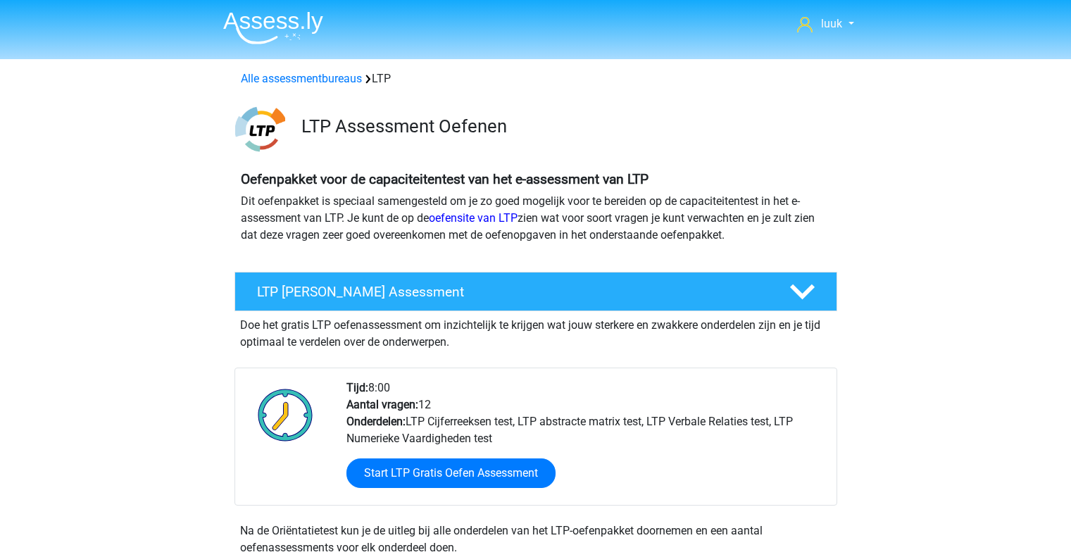
scroll to position [456, 0]
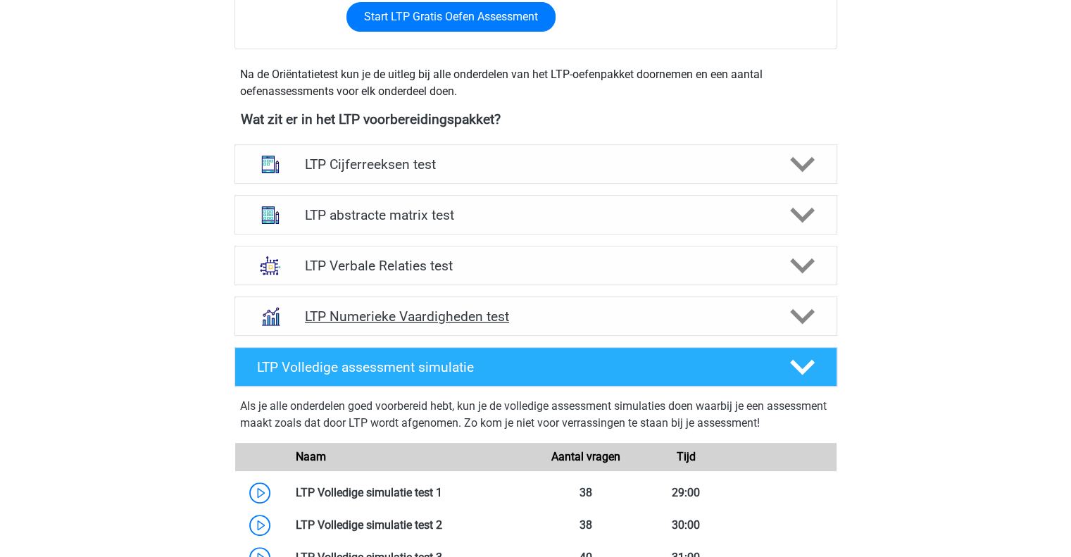
click at [814, 322] on icon at bounding box center [802, 316] width 25 height 25
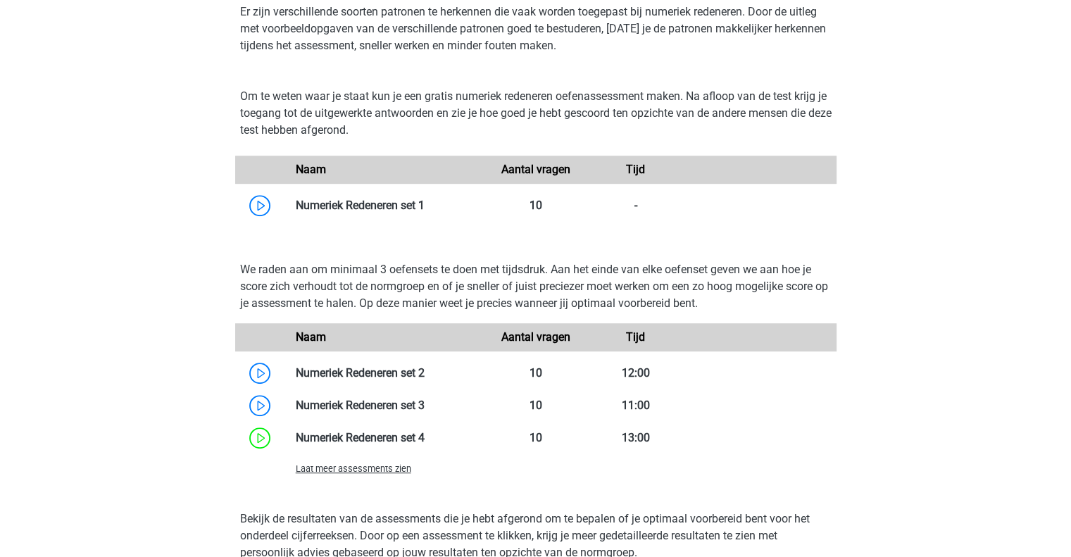
scroll to position [801, 0]
click at [367, 470] on span "Laat meer assessments zien" at bounding box center [354, 468] width 116 height 11
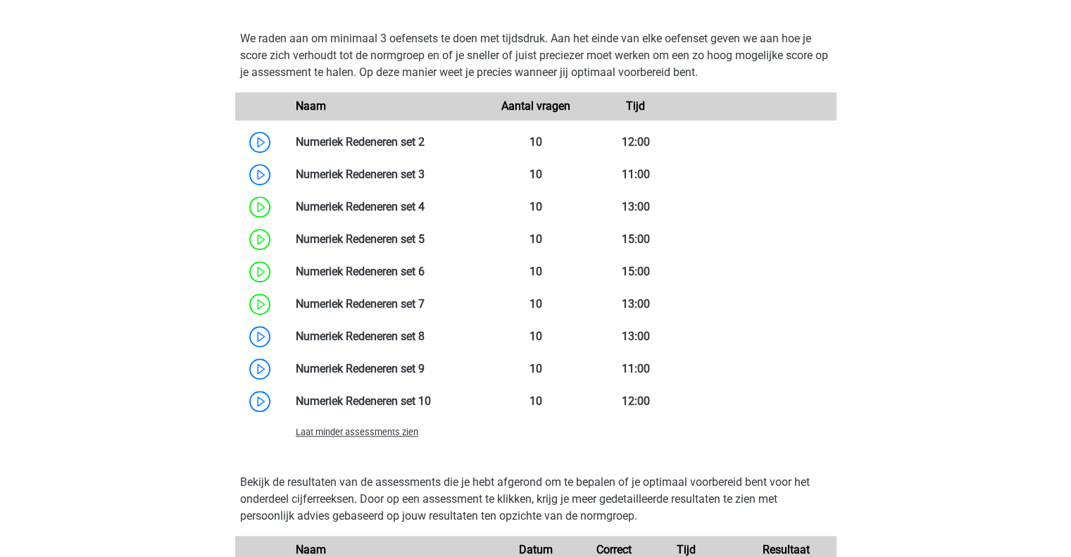
scroll to position [1032, 0]
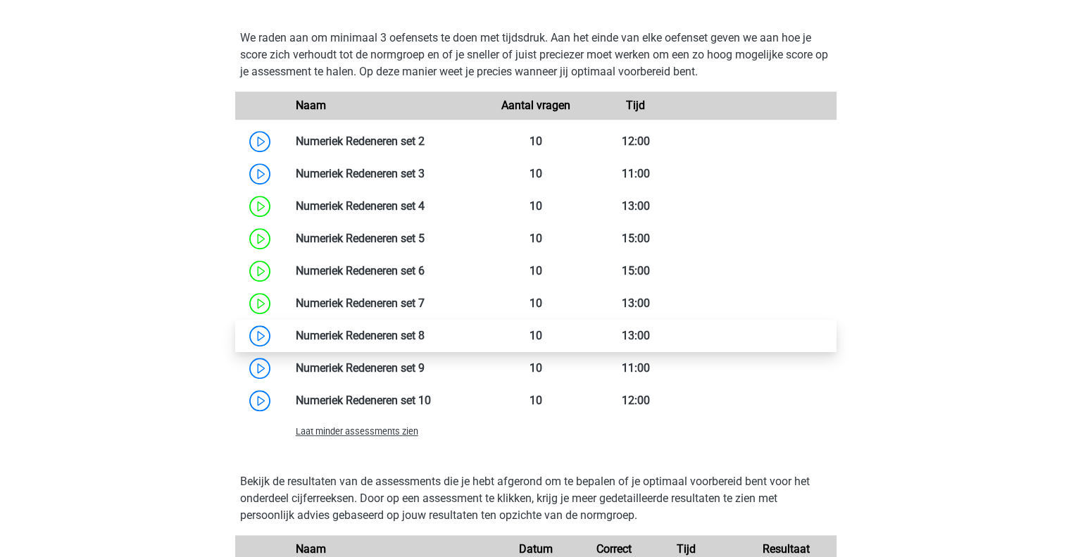
click at [425, 337] on link at bounding box center [425, 335] width 0 height 13
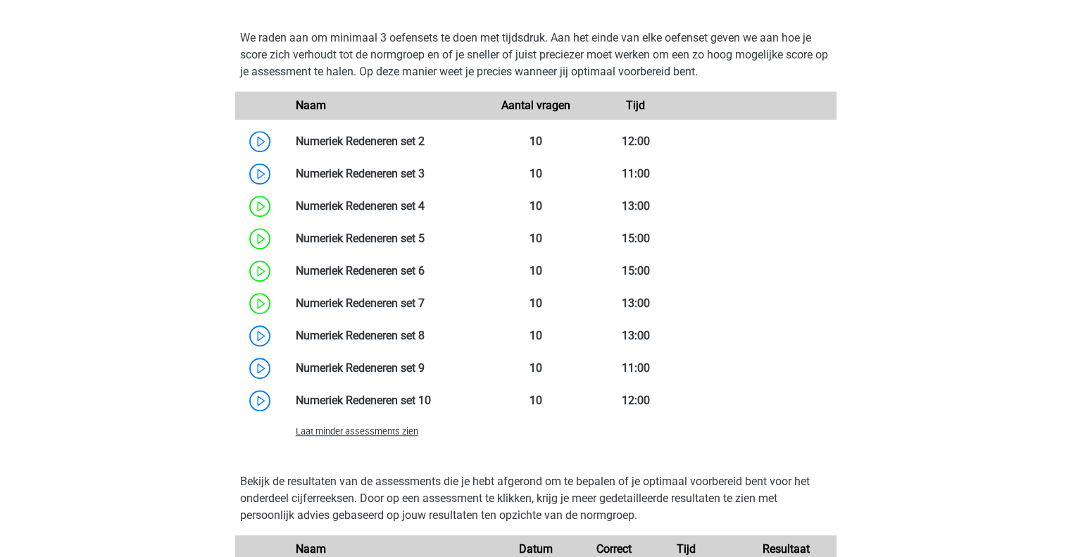
scroll to position [1034, 0]
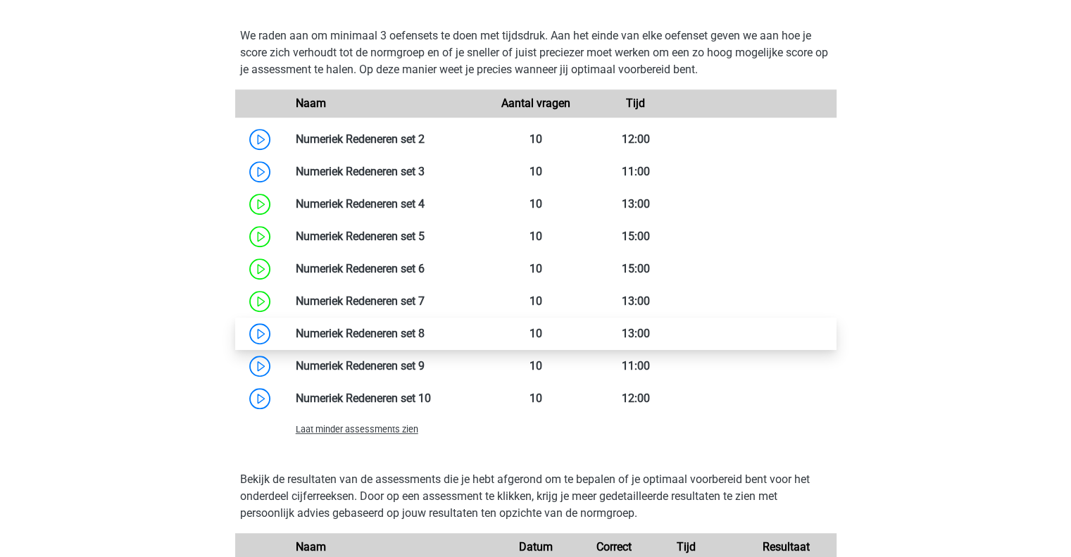
click at [425, 332] on link at bounding box center [425, 333] width 0 height 13
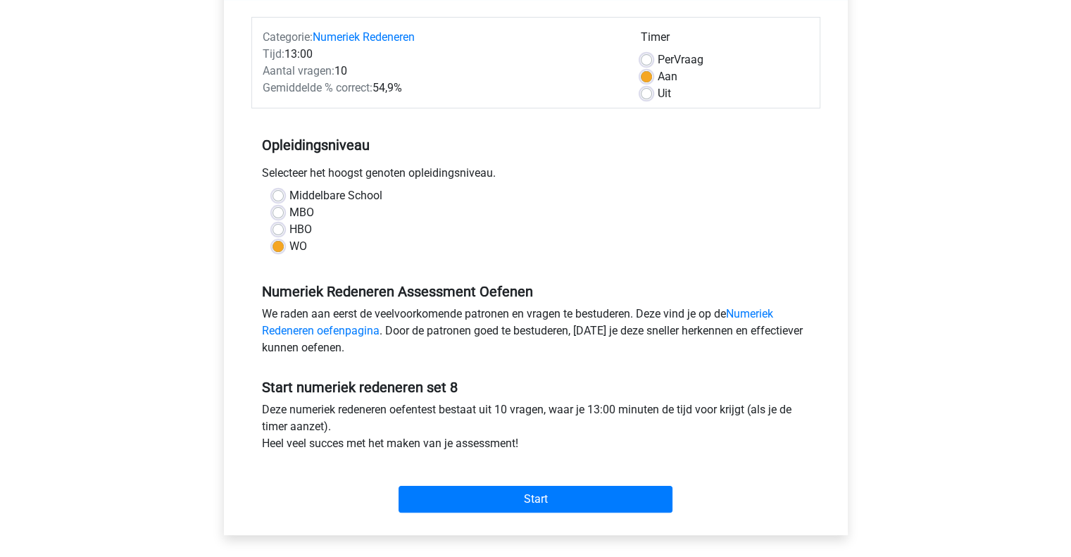
scroll to position [166, 0]
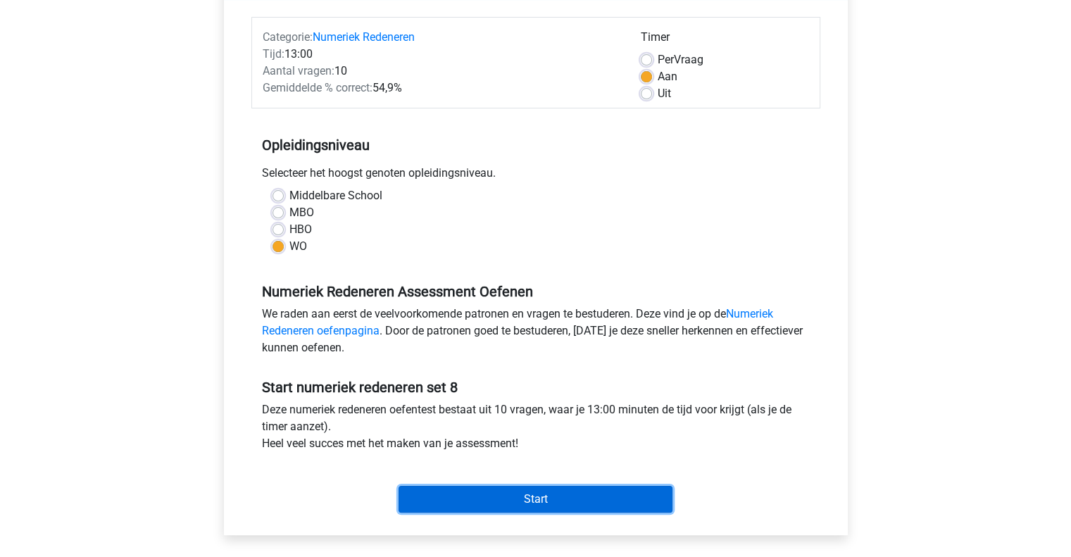
click at [476, 492] on input "Start" at bounding box center [536, 499] width 274 height 27
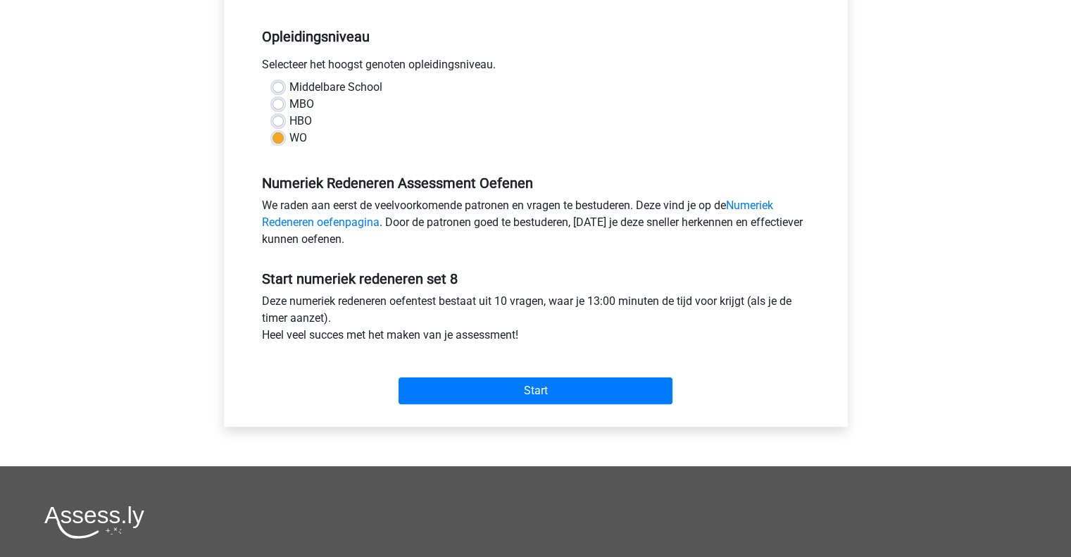
scroll to position [287, 0]
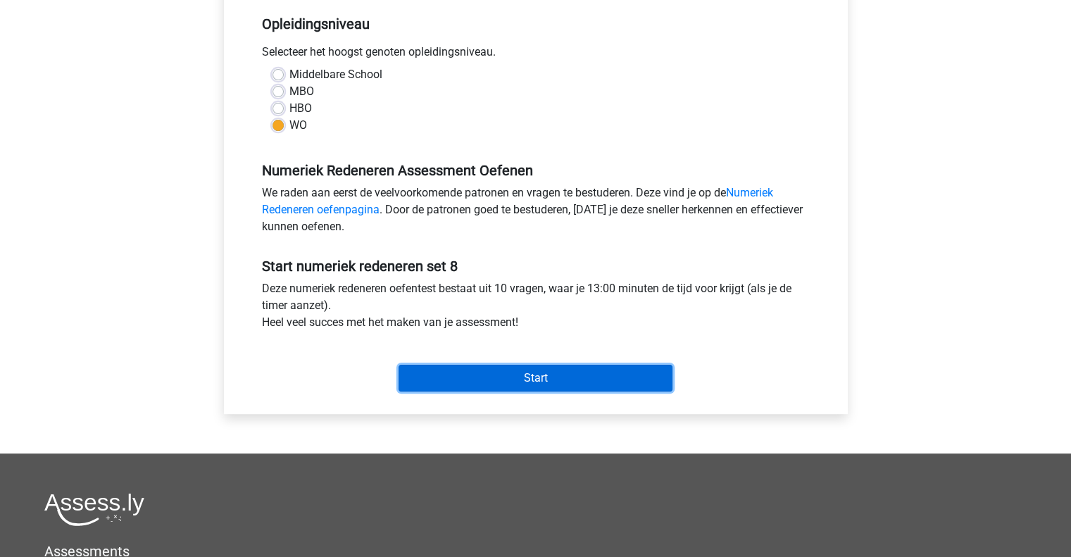
click at [561, 386] on input "Start" at bounding box center [536, 378] width 274 height 27
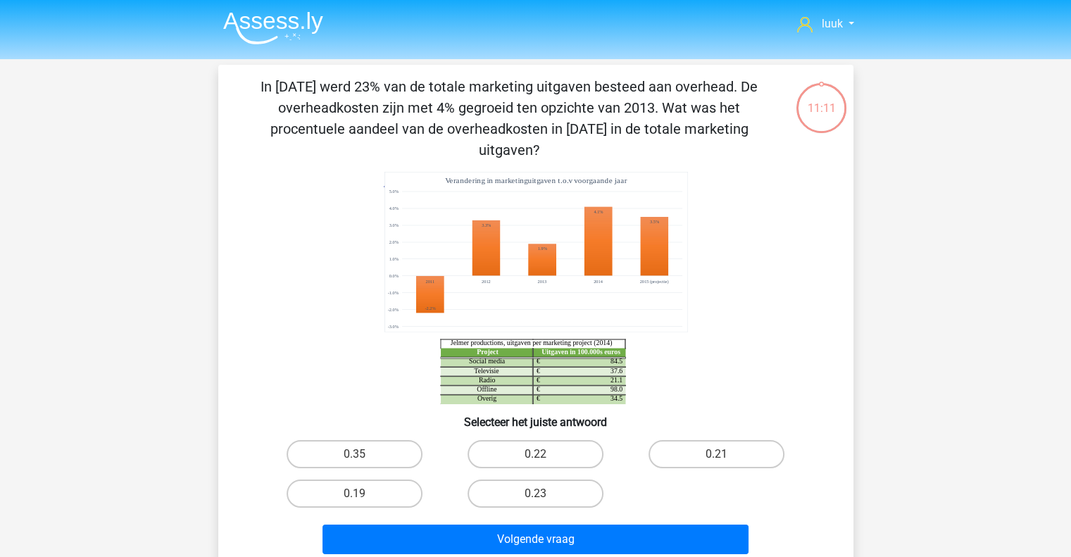
click at [172, 311] on div "luuk ltmoonen@gmail.com Nederlands English" at bounding box center [535, 488] width 1071 height 977
click at [590, 440] on label "0.22" at bounding box center [536, 454] width 136 height 28
click at [544, 454] on input "0.22" at bounding box center [539, 458] width 9 height 9
radio input "true"
click at [600, 533] on div "Volgende vraag" at bounding box center [536, 542] width 544 height 35
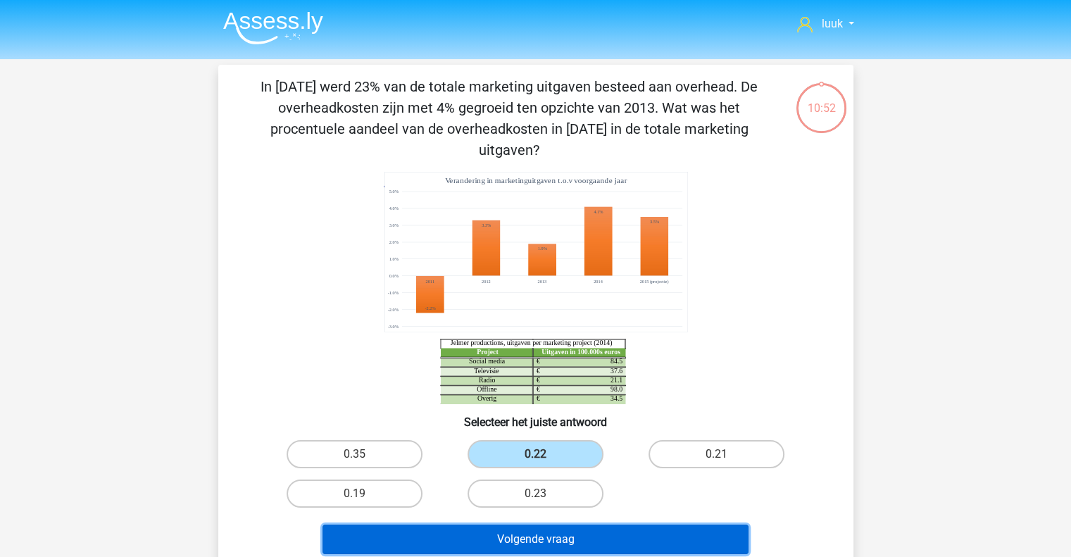
click at [600, 528] on button "Volgende vraag" at bounding box center [536, 540] width 426 height 30
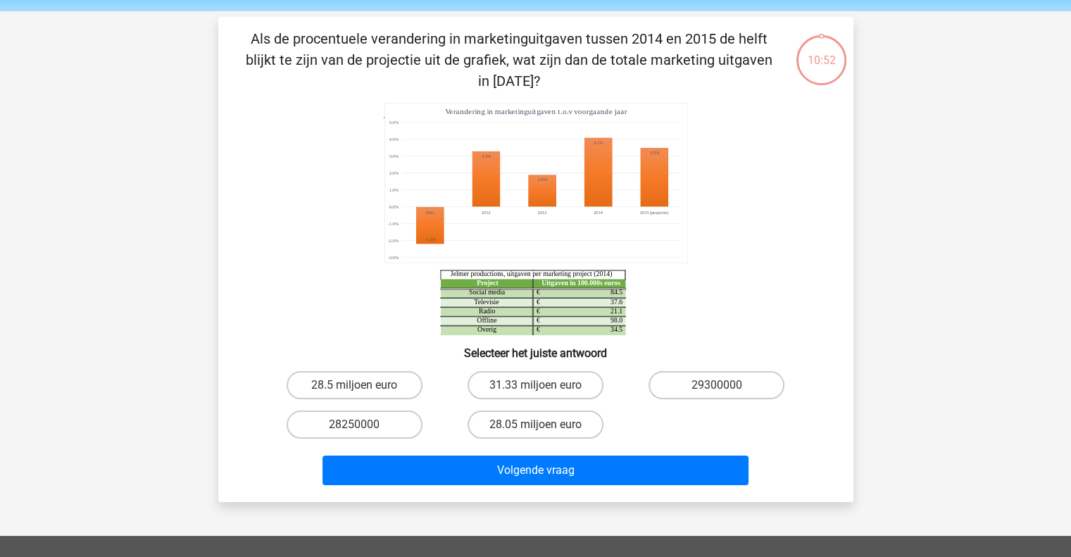
scroll to position [65, 0]
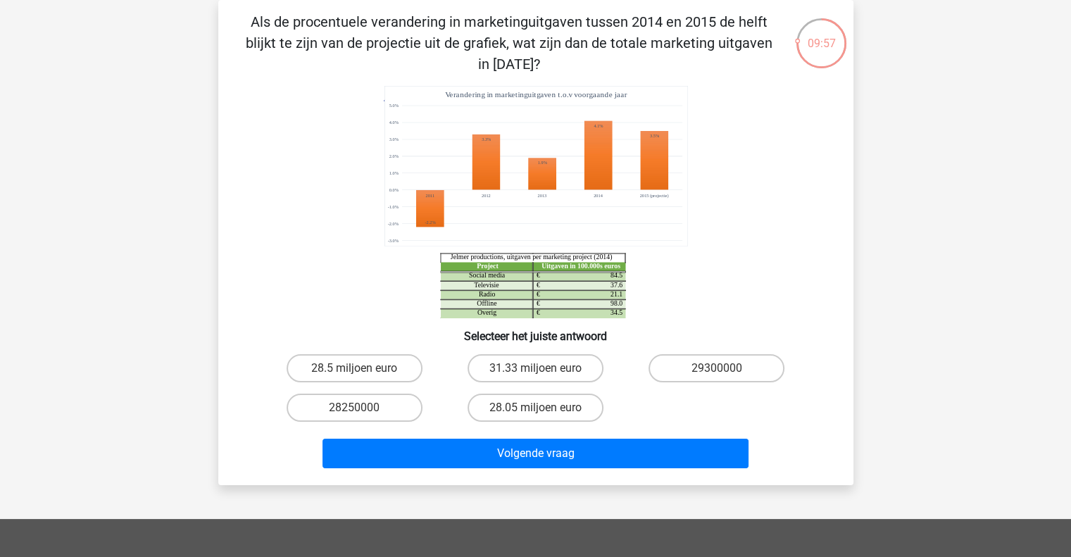
click at [947, 169] on div "luuk ltmoonen@gmail.com Nederlands English" at bounding box center [535, 413] width 1071 height 956
click at [916, 194] on div "luuk ltmoonen@gmail.com Nederlands English" at bounding box center [535, 413] width 1071 height 956
click at [804, 287] on icon "Project Uitgaven in 100.000s euros Social media 84.5 € Televisie 37.6 € Radio 2…" at bounding box center [536, 202] width 568 height 232
drag, startPoint x: 394, startPoint y: 362, endPoint x: 353, endPoint y: 373, distance: 42.4
click at [353, 373] on label "28.5 miljoen euro" at bounding box center [355, 368] width 136 height 28
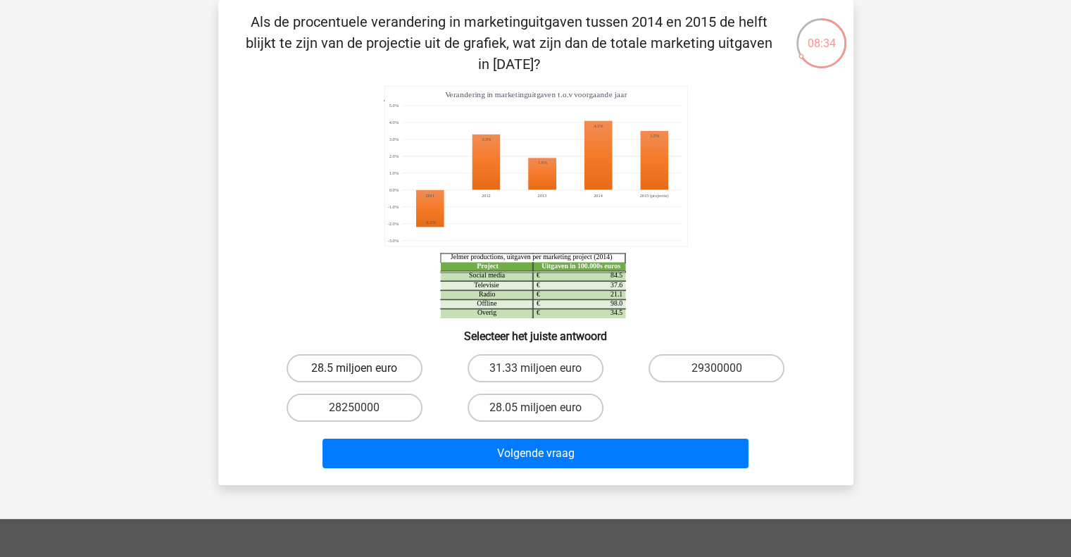
click at [354, 373] on input "28.5 miljoen euro" at bounding box center [358, 372] width 9 height 9
radio input "true"
click at [353, 373] on label "28.5 miljoen euro" at bounding box center [355, 368] width 136 height 28
click at [354, 373] on input "28.5 miljoen euro" at bounding box center [358, 372] width 9 height 9
click at [532, 397] on label "28.05 miljoen euro" at bounding box center [536, 408] width 136 height 28
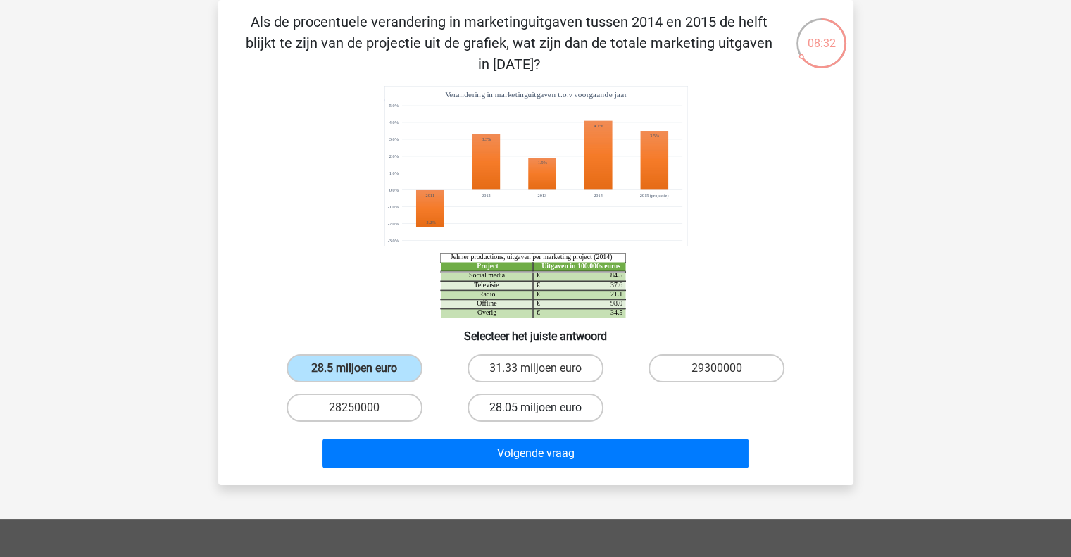
click at [535, 408] on input "28.05 miljoen euro" at bounding box center [539, 412] width 9 height 9
radio input "true"
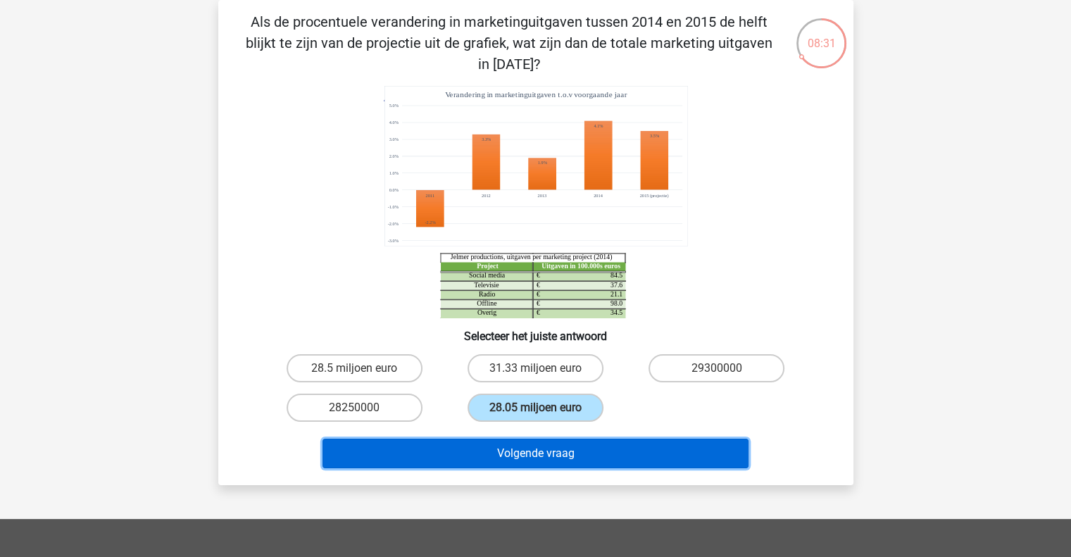
click at [540, 464] on button "Volgende vraag" at bounding box center [536, 454] width 426 height 30
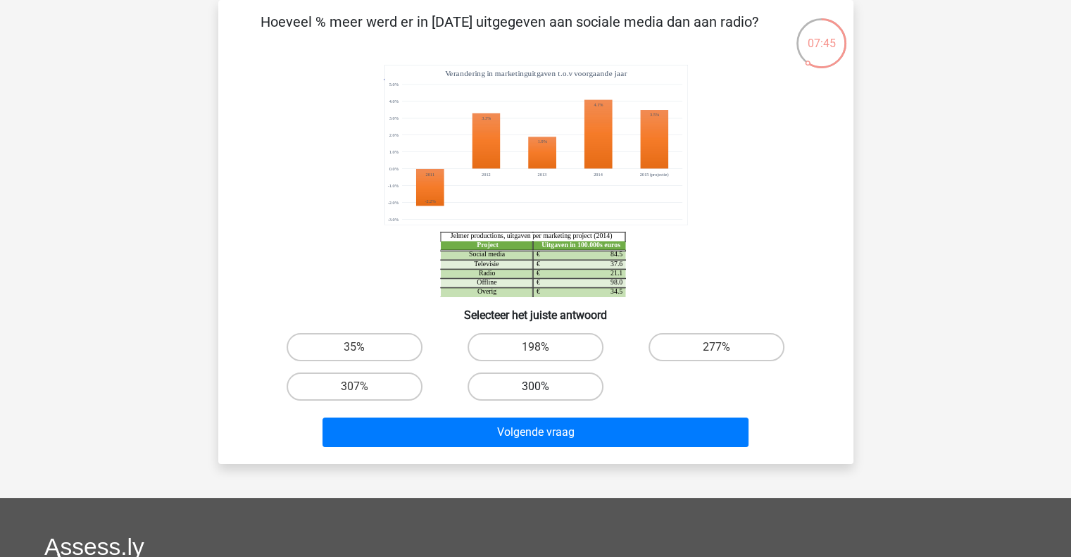
click at [542, 380] on label "300%" at bounding box center [536, 387] width 136 height 28
click at [542, 387] on input "300%" at bounding box center [539, 391] width 9 height 9
radio input "true"
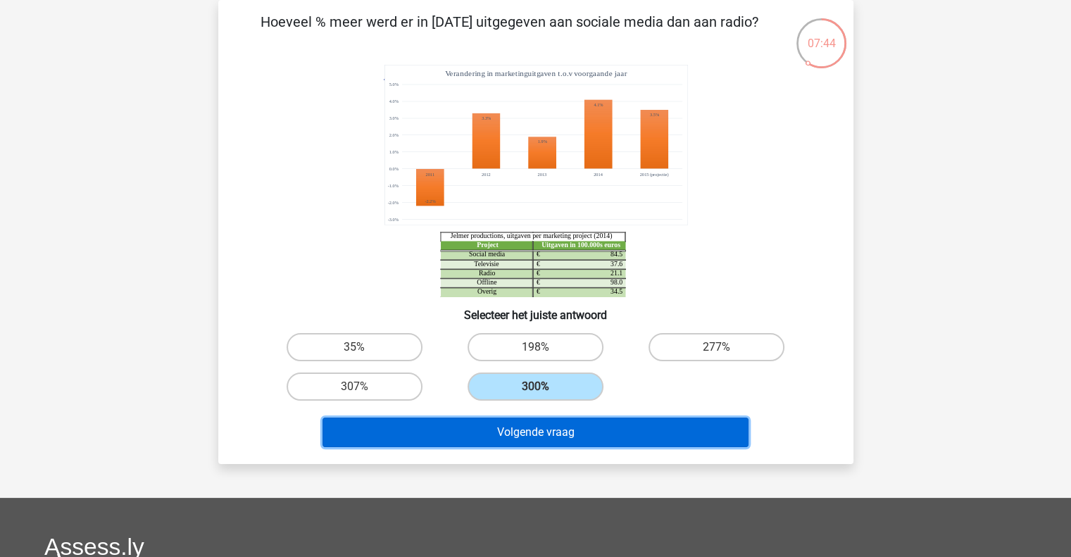
click at [534, 432] on button "Volgende vraag" at bounding box center [536, 433] width 426 height 30
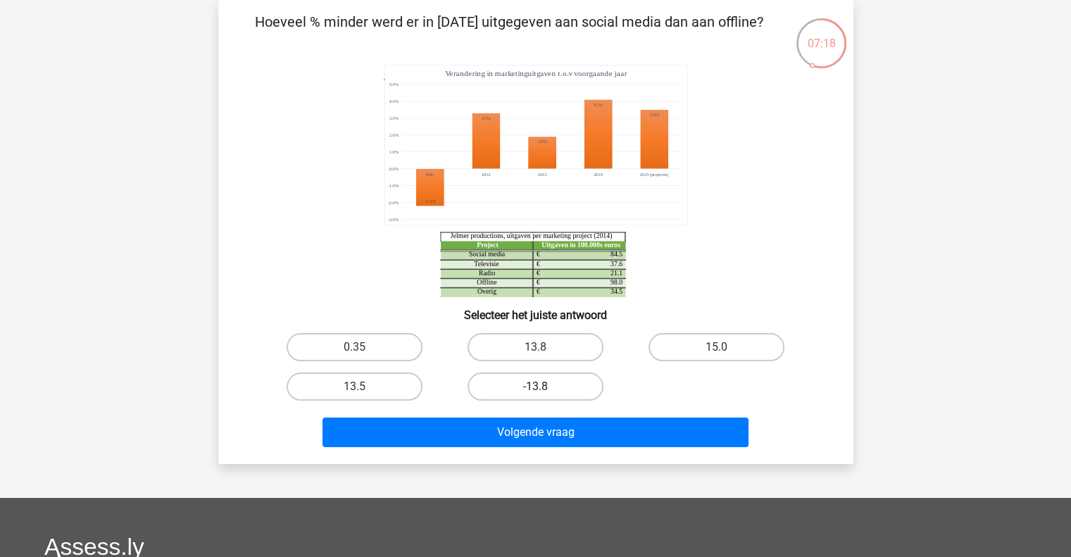
click at [513, 384] on label "-13.8" at bounding box center [536, 387] width 136 height 28
click at [535, 387] on input "-13.8" at bounding box center [539, 391] width 9 height 9
radio input "true"
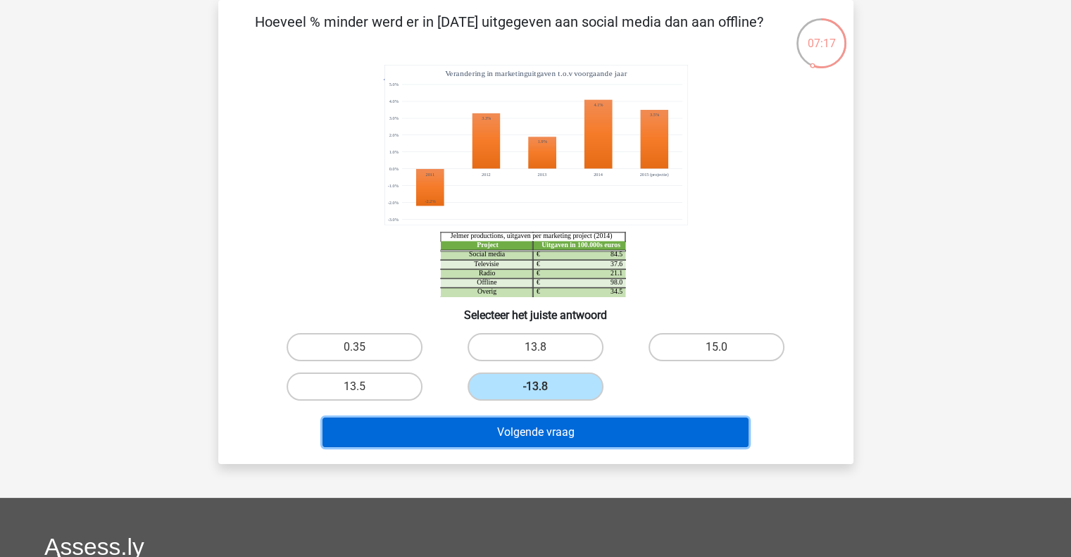
click at [512, 427] on button "Volgende vraag" at bounding box center [536, 433] width 426 height 30
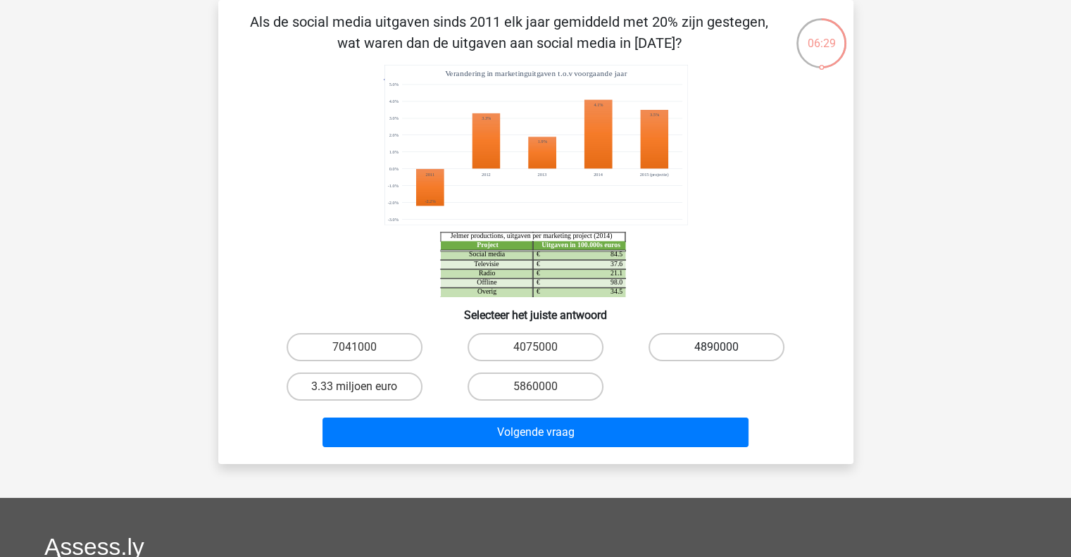
click at [716, 345] on label "4890000" at bounding box center [717, 347] width 136 height 28
click at [717, 347] on input "4890000" at bounding box center [721, 351] width 9 height 9
radio input "true"
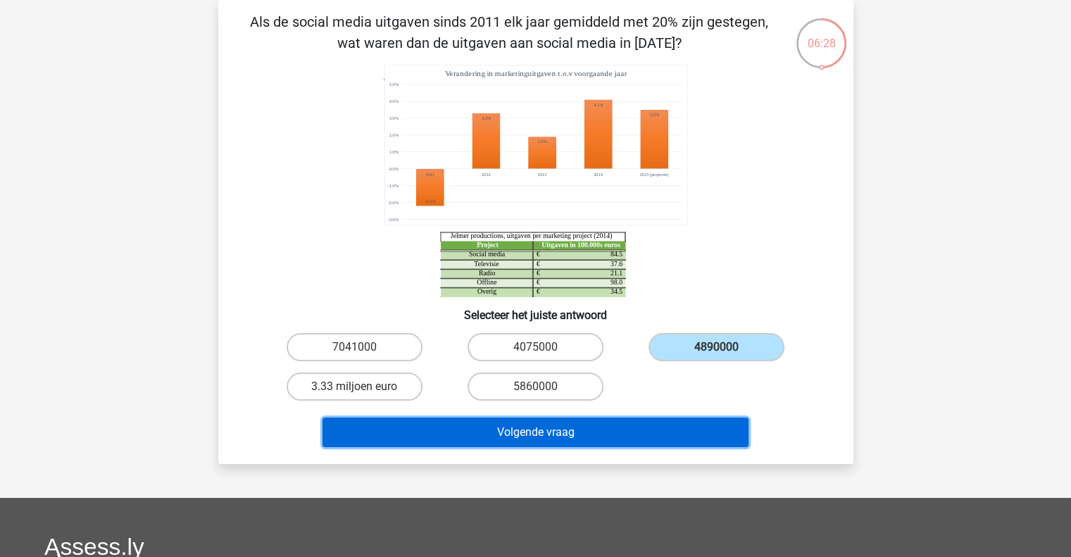
click at [634, 433] on button "Volgende vraag" at bounding box center [536, 433] width 426 height 30
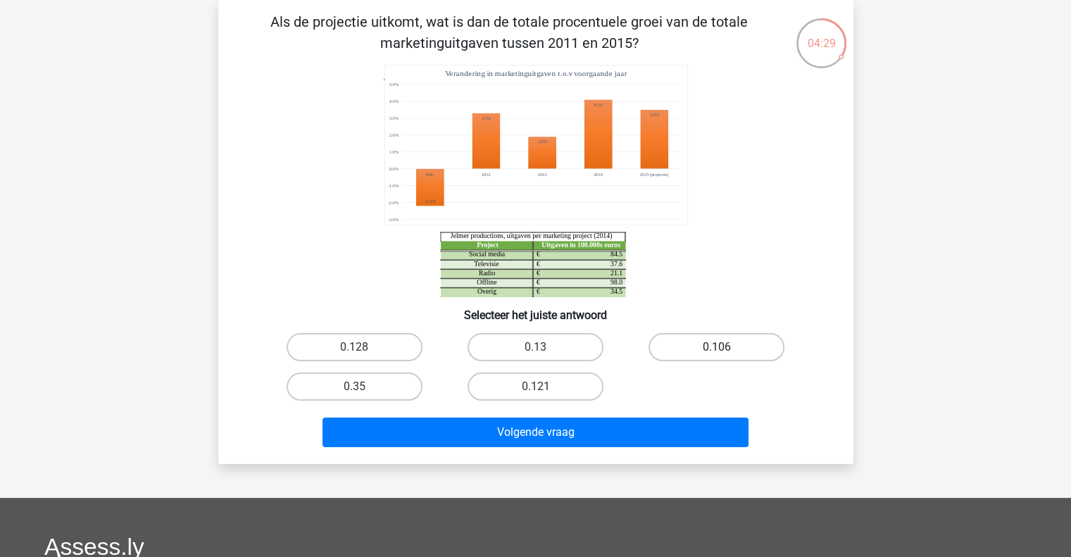
click at [738, 351] on label "0.106" at bounding box center [717, 347] width 136 height 28
click at [726, 351] on input "0.106" at bounding box center [721, 351] width 9 height 9
radio input "true"
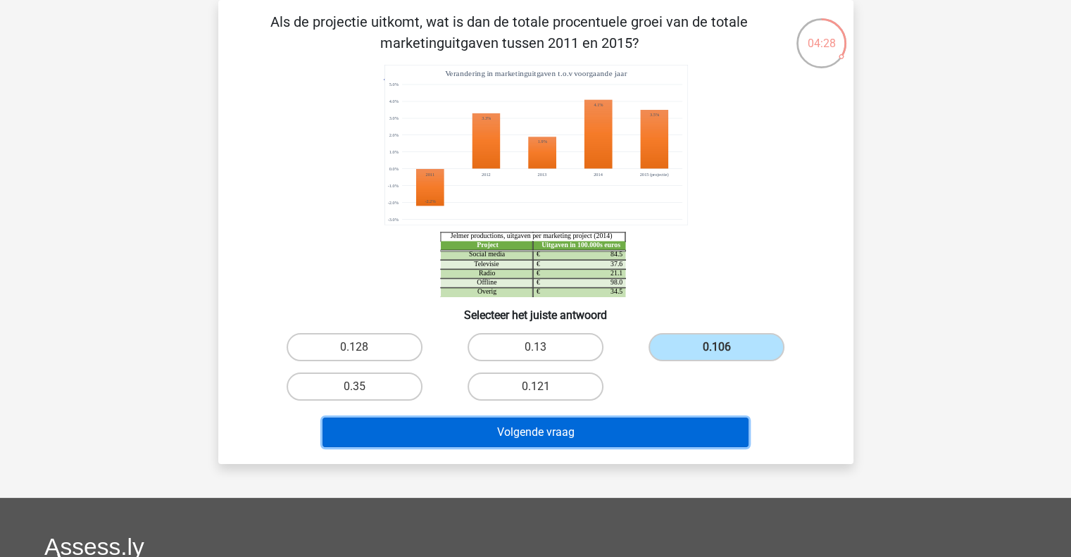
click at [666, 430] on button "Volgende vraag" at bounding box center [536, 433] width 426 height 30
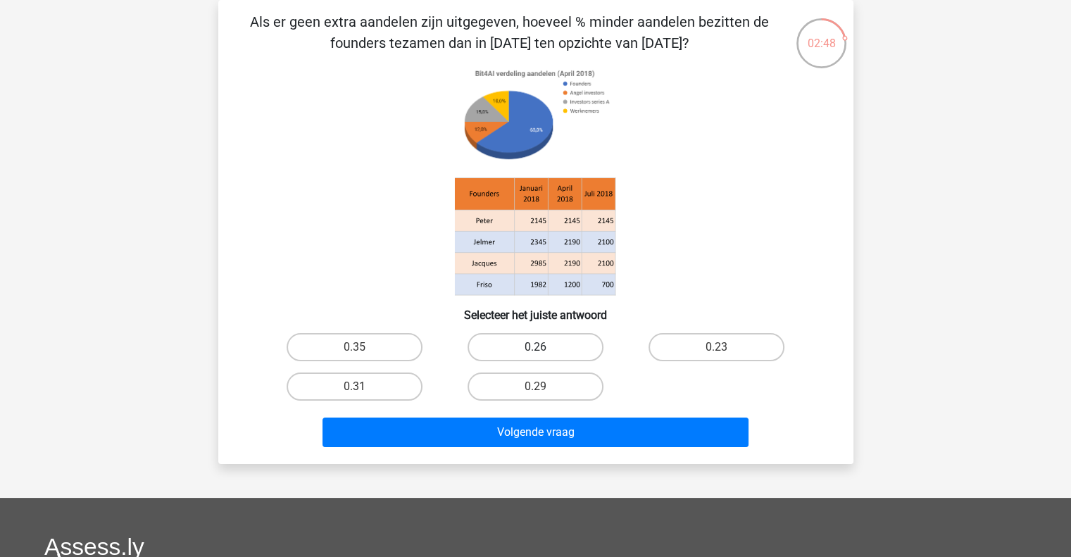
click at [533, 347] on label "0.26" at bounding box center [536, 347] width 136 height 28
click at [535, 347] on input "0.26" at bounding box center [539, 351] width 9 height 9
radio input "true"
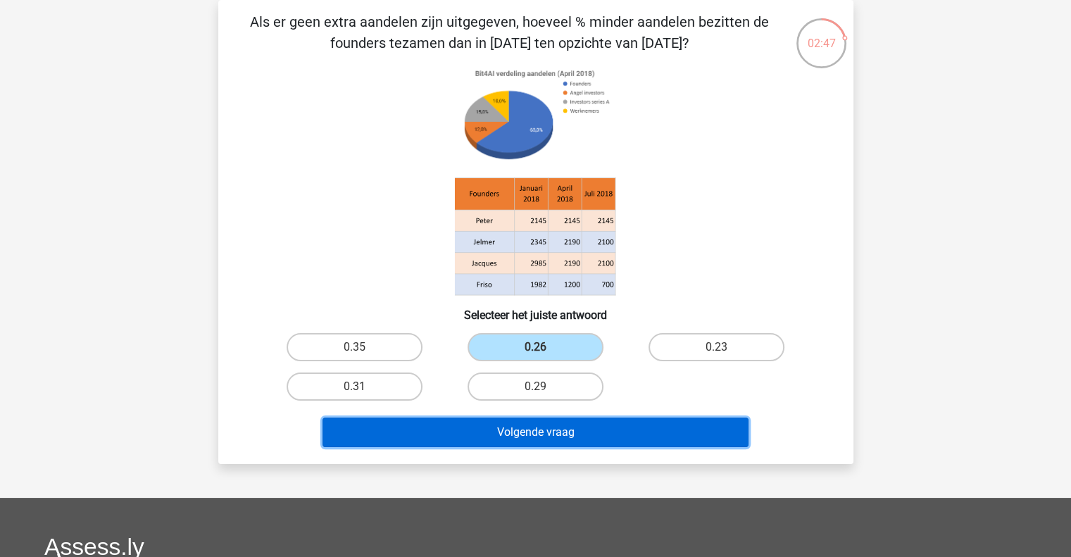
click at [504, 437] on button "Volgende vraag" at bounding box center [536, 433] width 426 height 30
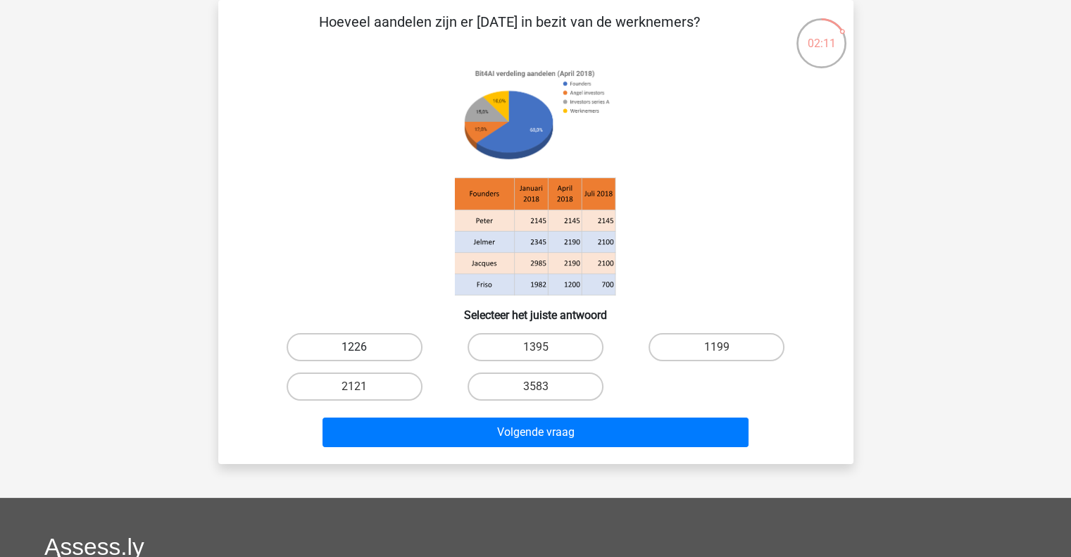
click at [382, 346] on label "1226" at bounding box center [355, 347] width 136 height 28
click at [363, 347] on input "1226" at bounding box center [358, 351] width 9 height 9
radio input "true"
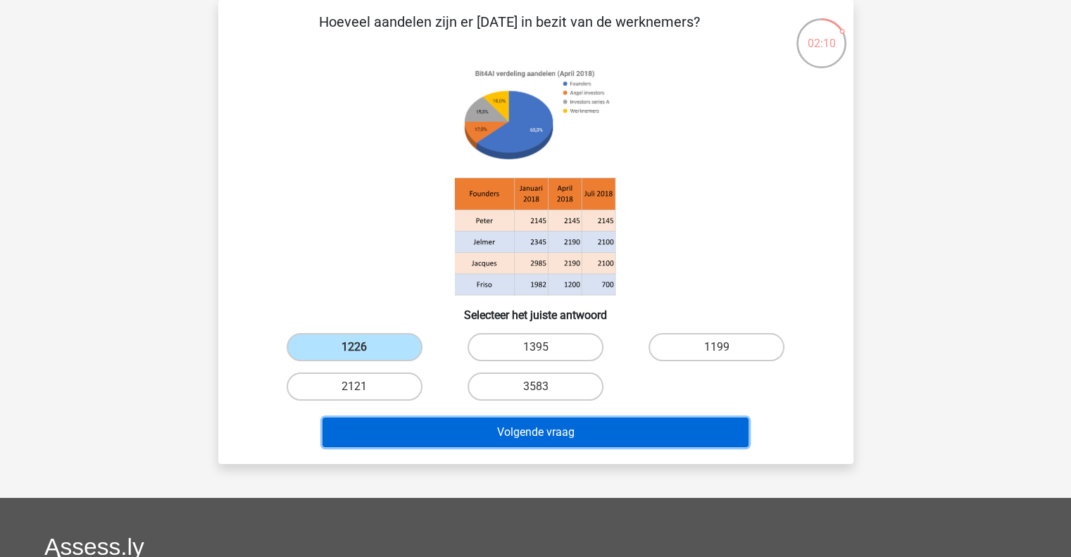
click at [469, 425] on button "Volgende vraag" at bounding box center [536, 433] width 426 height 30
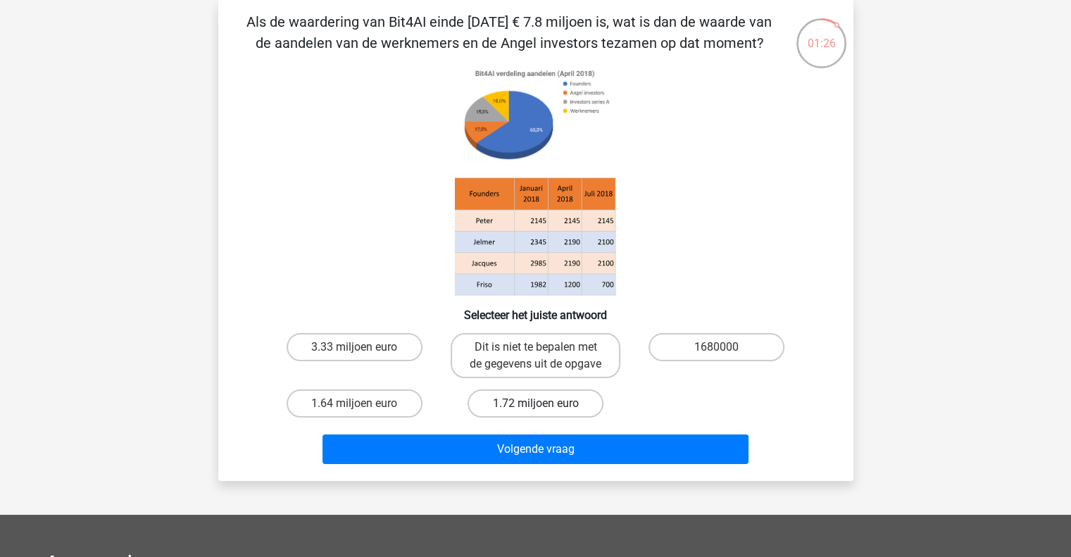
click at [523, 404] on label "1.72 miljoen euro" at bounding box center [536, 404] width 136 height 28
click at [535, 404] on input "1.72 miljoen euro" at bounding box center [539, 408] width 9 height 9
radio input "true"
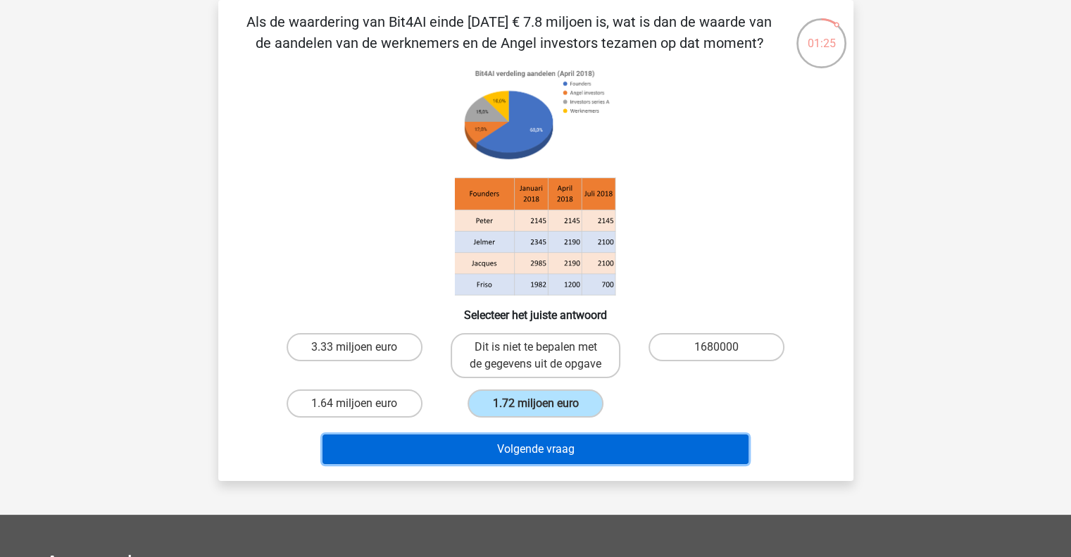
click at [528, 461] on button "Volgende vraag" at bounding box center [536, 450] width 426 height 30
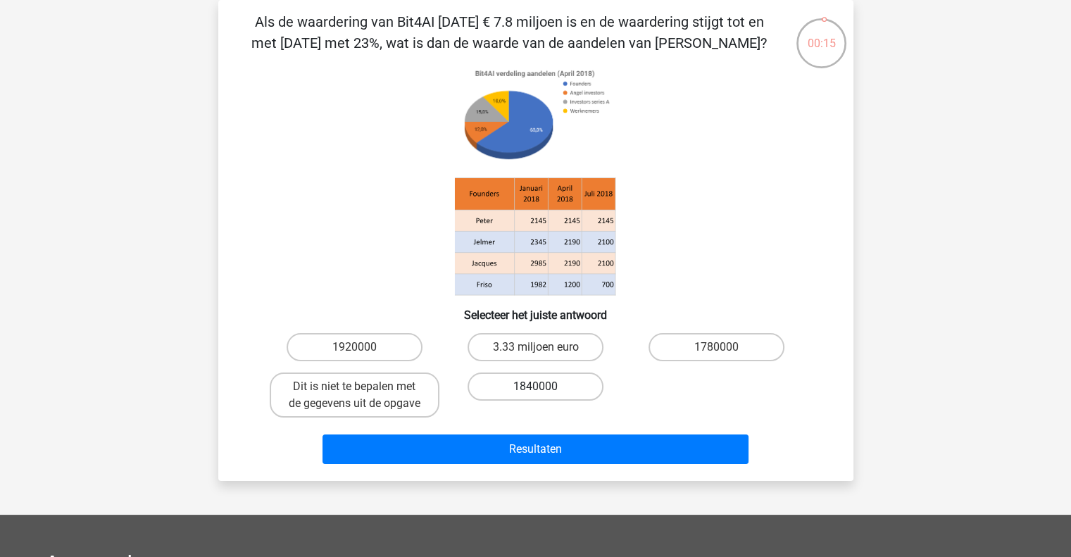
click at [540, 397] on label "1840000" at bounding box center [536, 387] width 136 height 28
click at [540, 396] on input "1840000" at bounding box center [539, 391] width 9 height 9
radio input "true"
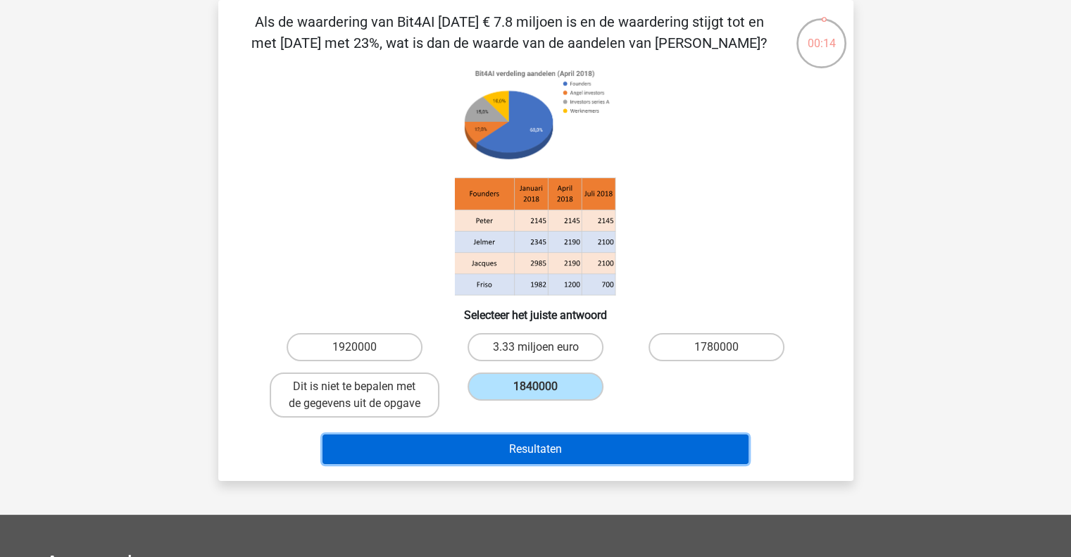
click at [541, 444] on button "Resultaten" at bounding box center [536, 450] width 426 height 30
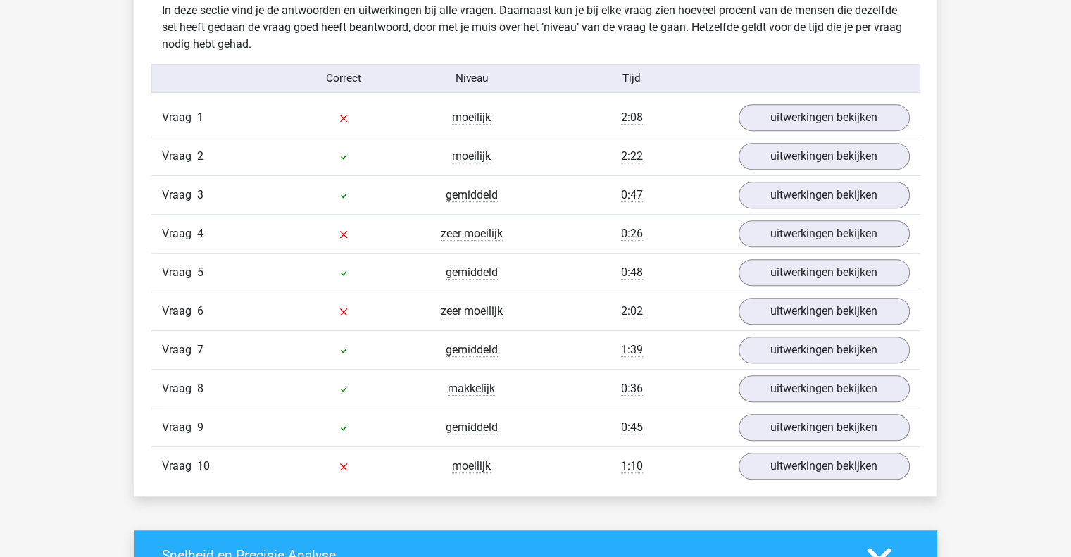
scroll to position [884, 0]
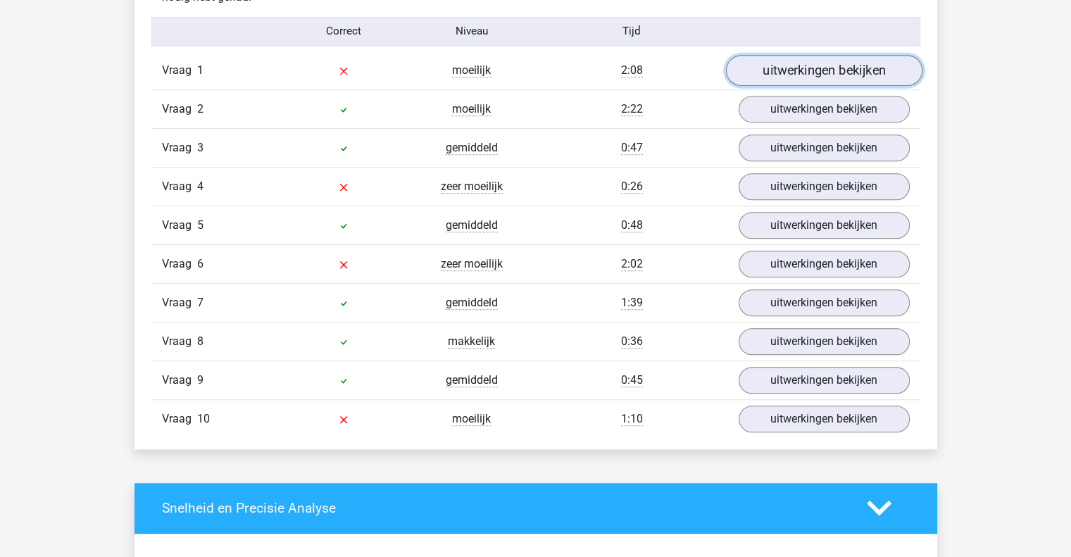
click at [785, 83] on link "uitwerkingen bekijken" at bounding box center [823, 70] width 197 height 31
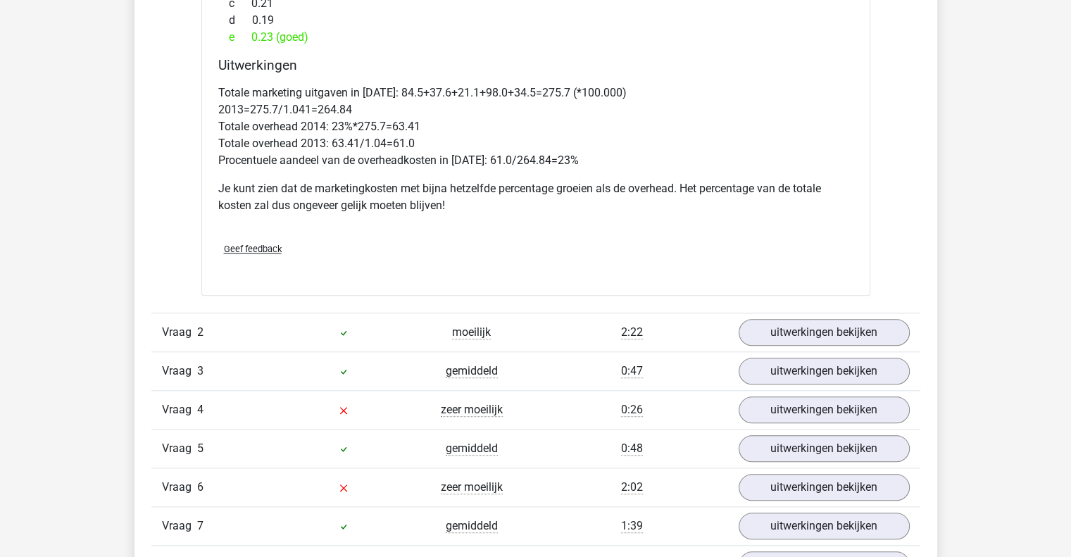
scroll to position [1326, 0]
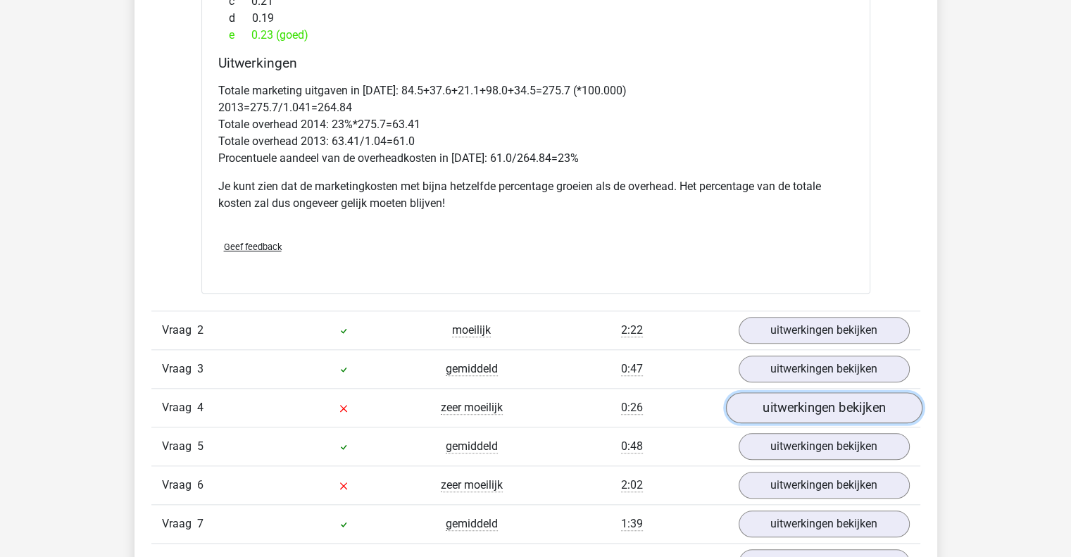
click at [794, 404] on link "uitwerkingen bekijken" at bounding box center [823, 407] width 197 height 31
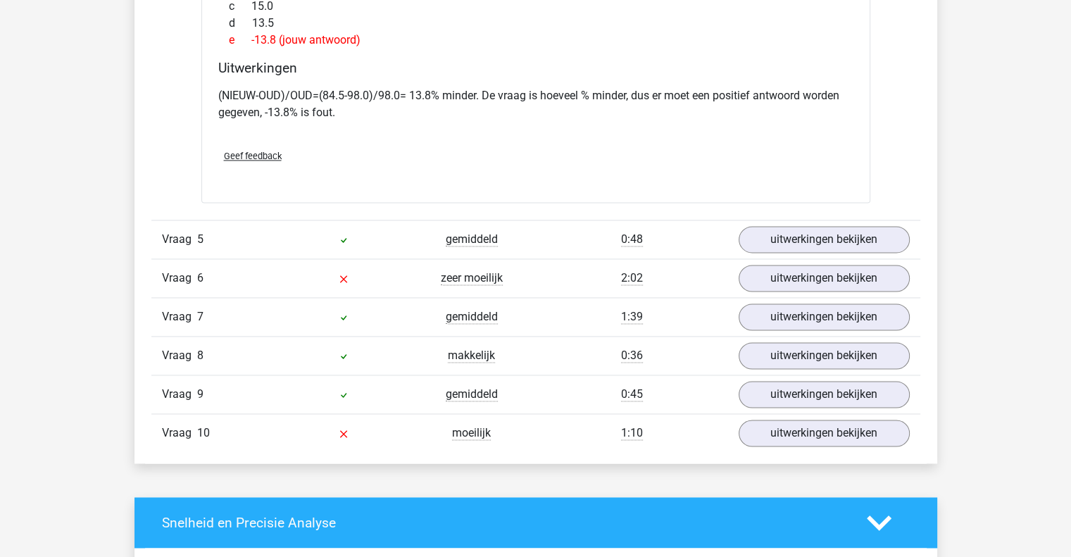
scroll to position [2088, 0]
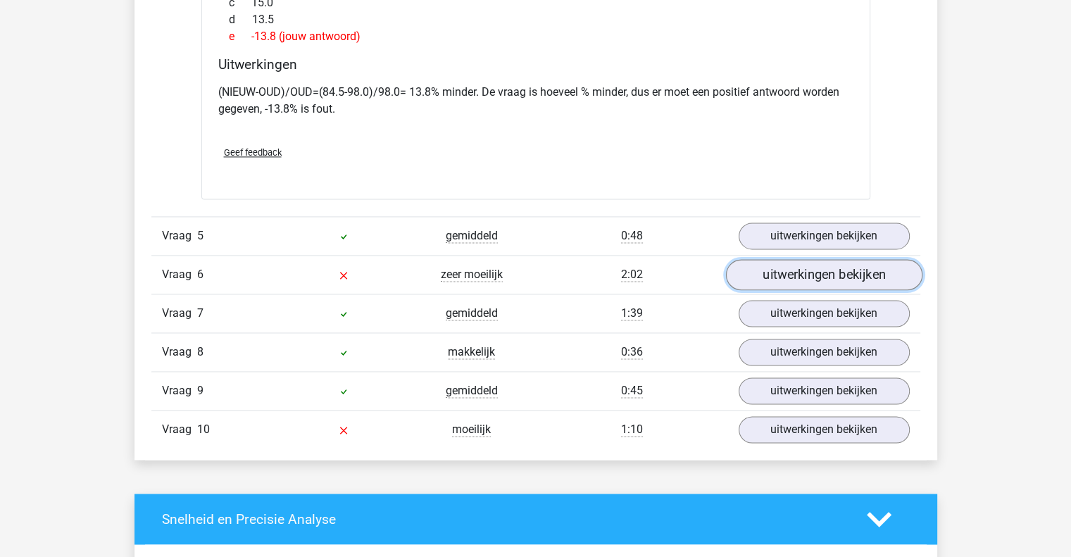
click at [798, 275] on link "uitwerkingen bekijken" at bounding box center [823, 274] width 197 height 31
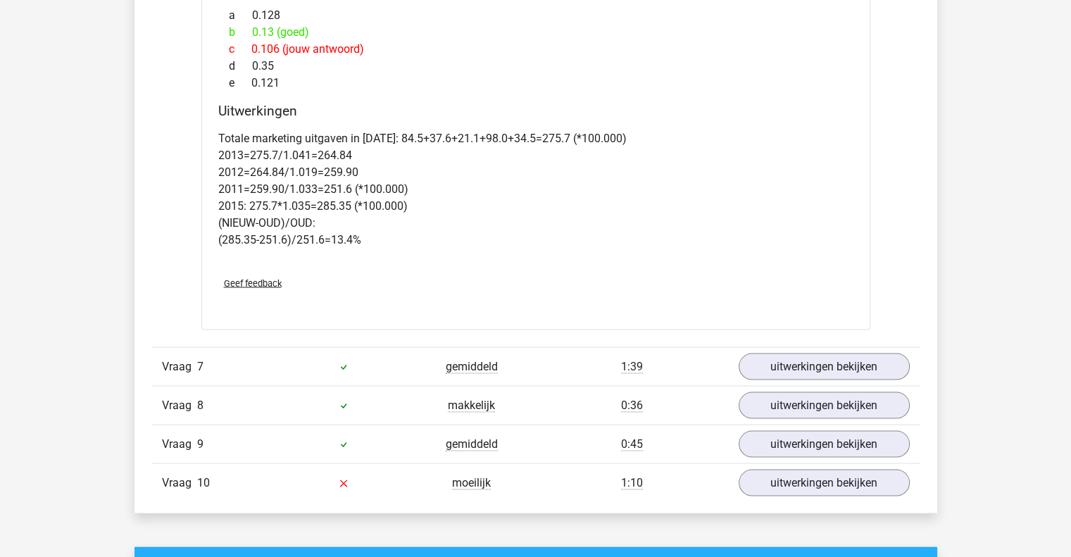
scroll to position [2674, 0]
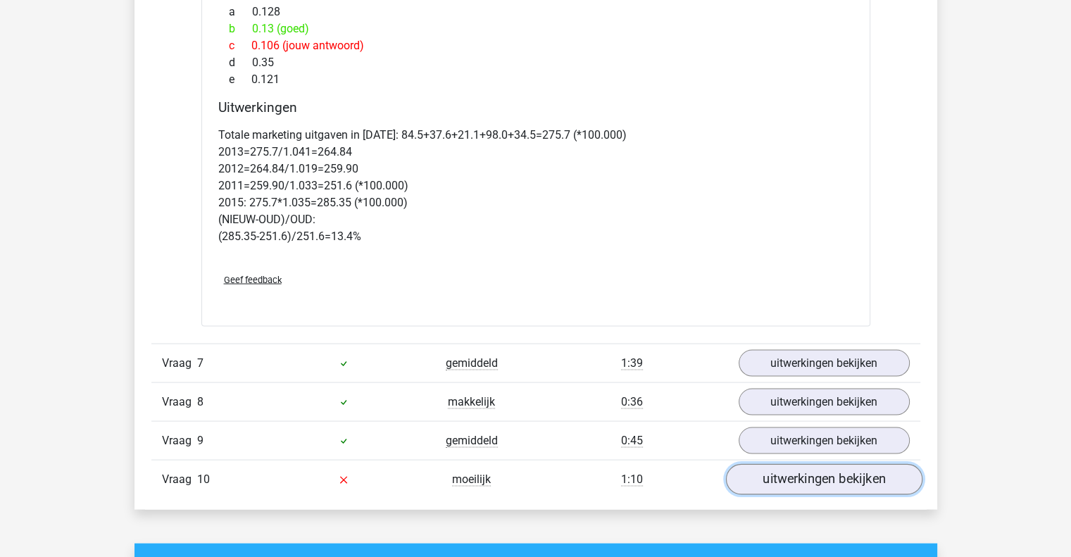
click at [821, 485] on link "uitwerkingen bekijken" at bounding box center [823, 479] width 197 height 31
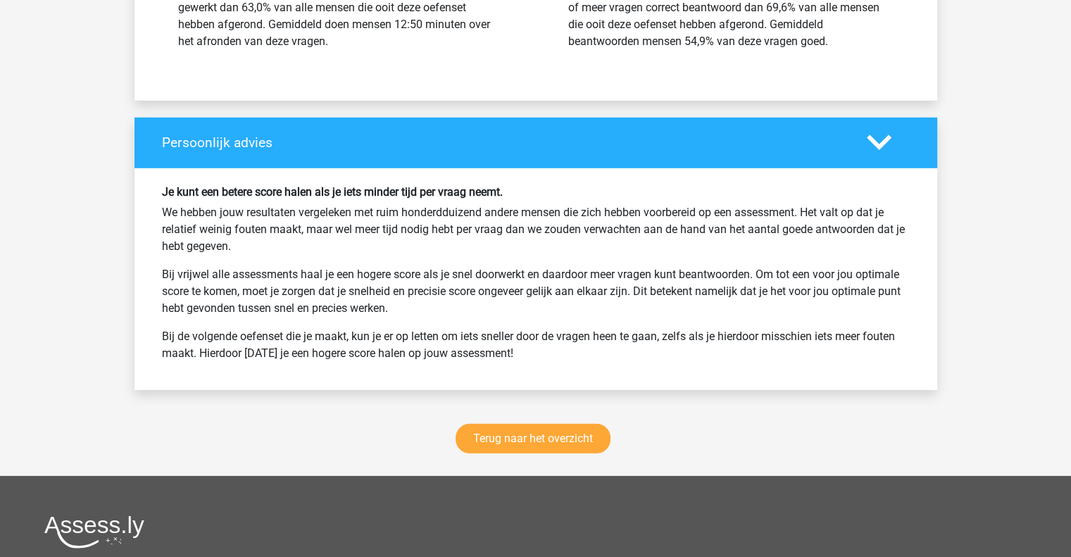
scroll to position [4139, 0]
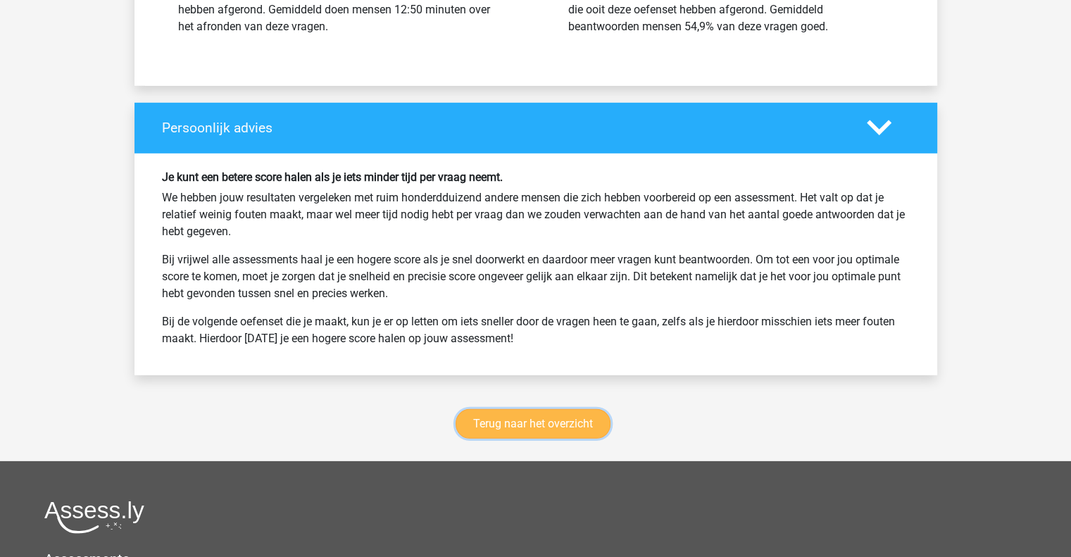
click at [578, 411] on link "Terug naar het overzicht" at bounding box center [533, 424] width 155 height 30
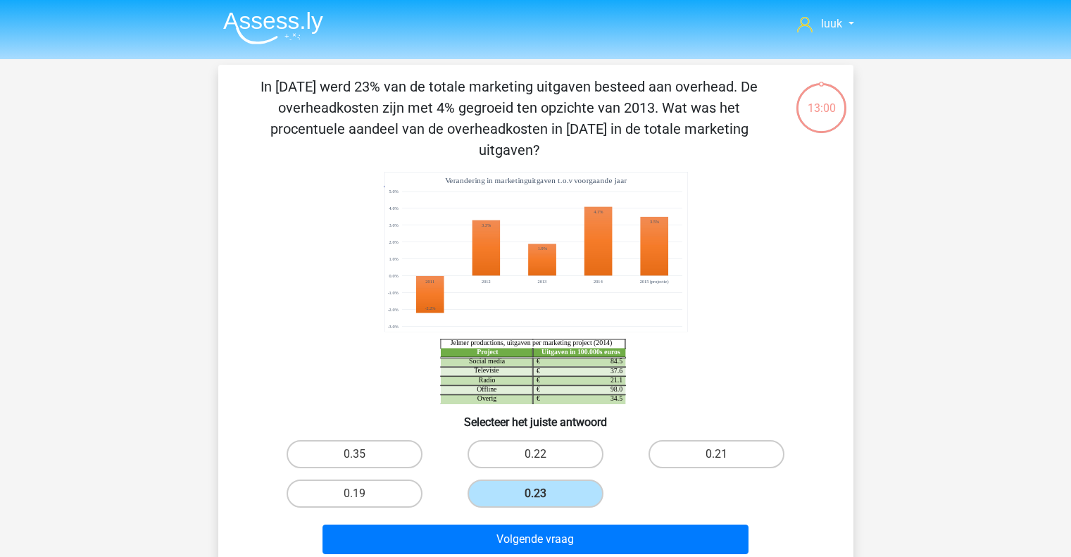
scroll to position [65, 0]
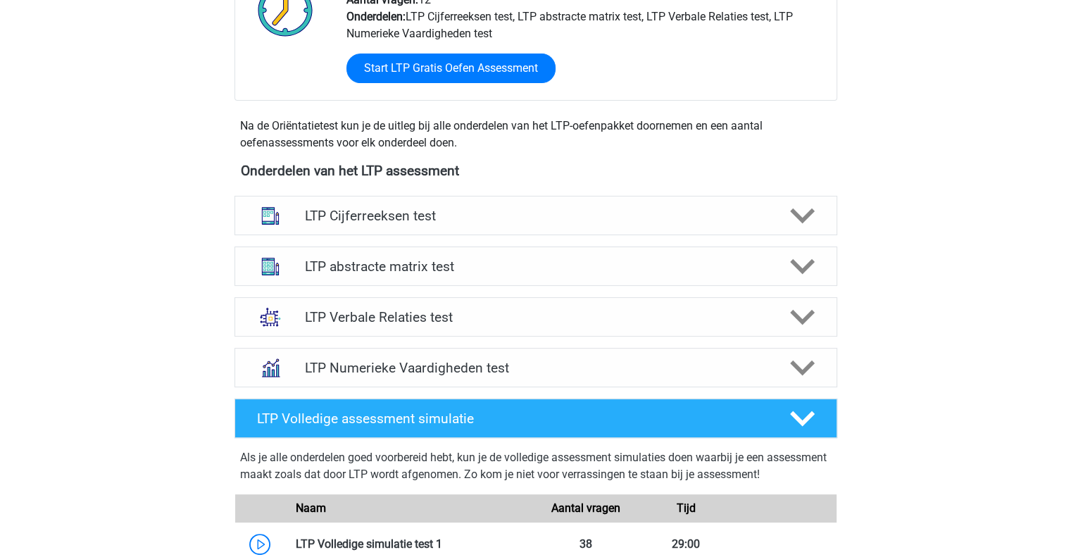
scroll to position [406, 0]
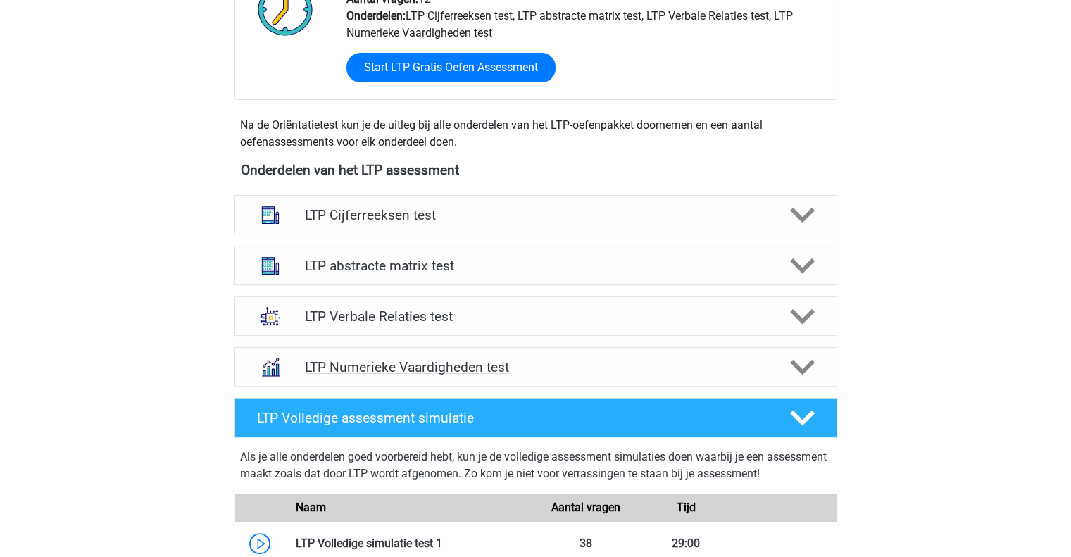
click at [811, 356] on icon at bounding box center [802, 367] width 25 height 25
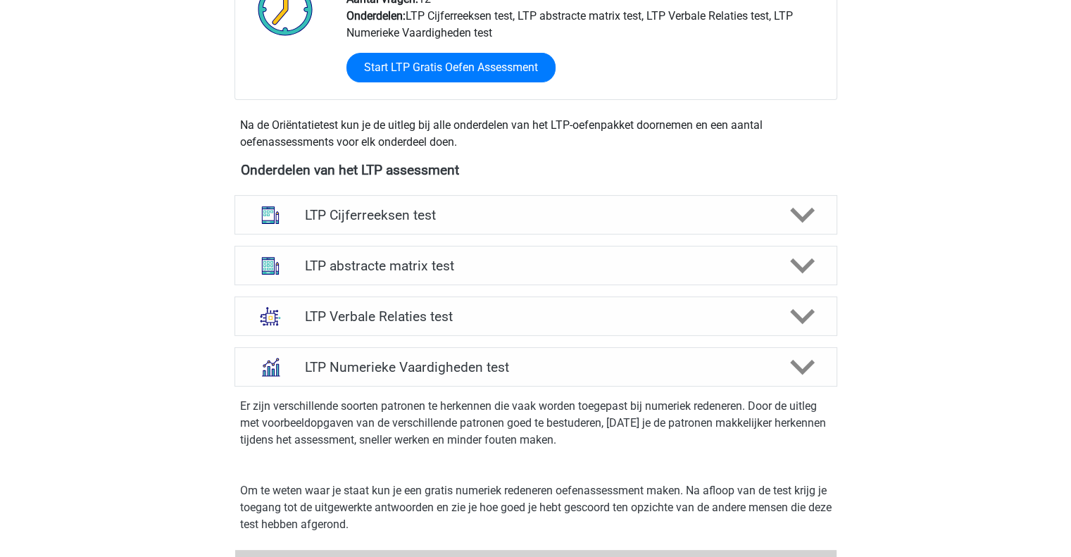
click at [528, 443] on p "Er zijn verschillende soorten patronen te herkennen die vaak worden toegepast b…" at bounding box center [536, 423] width 592 height 51
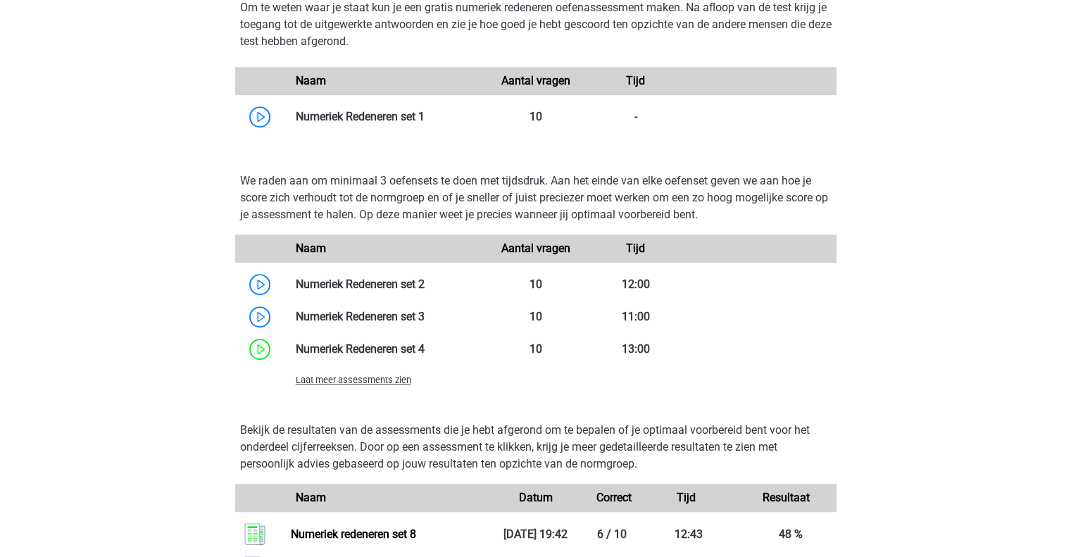
scroll to position [892, 0]
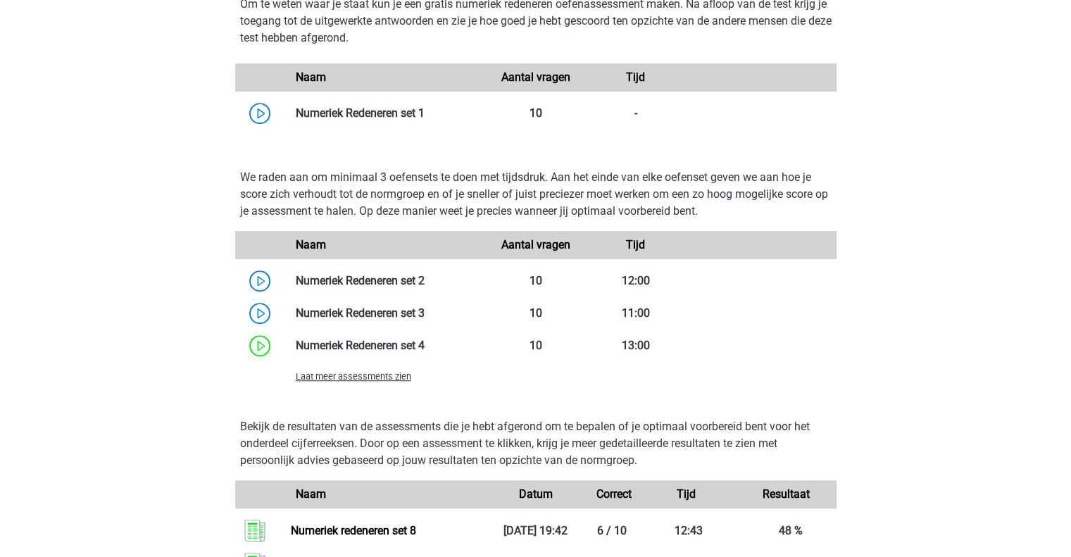
click at [376, 377] on span "Laat meer assessments zien" at bounding box center [354, 376] width 116 height 11
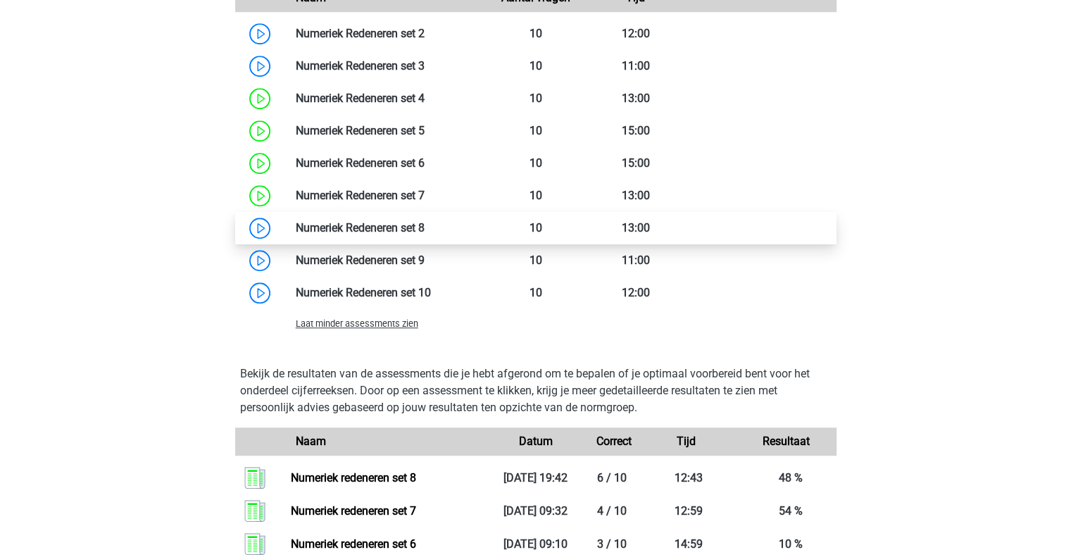
scroll to position [1145, 0]
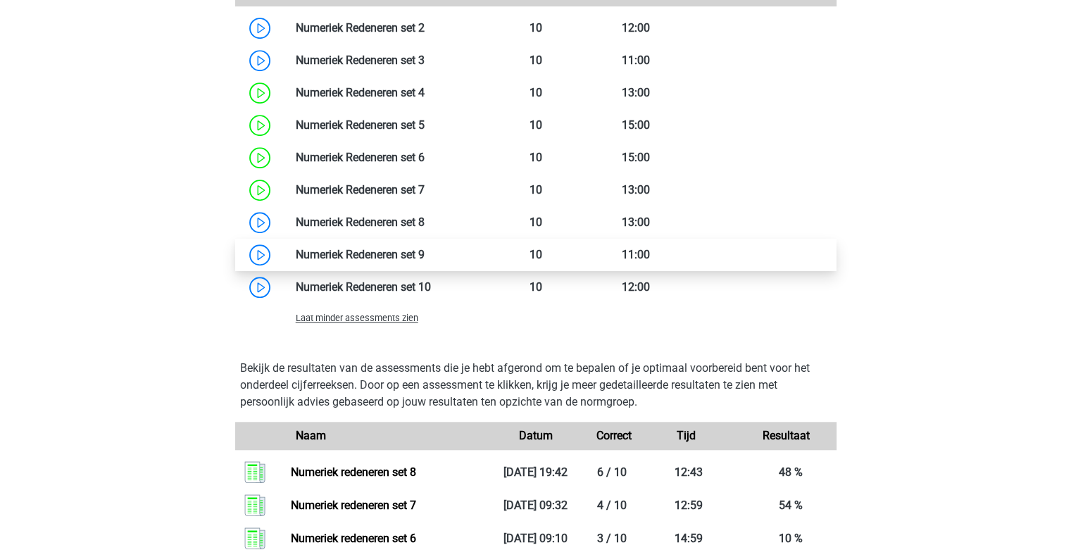
click at [425, 256] on link at bounding box center [425, 254] width 0 height 13
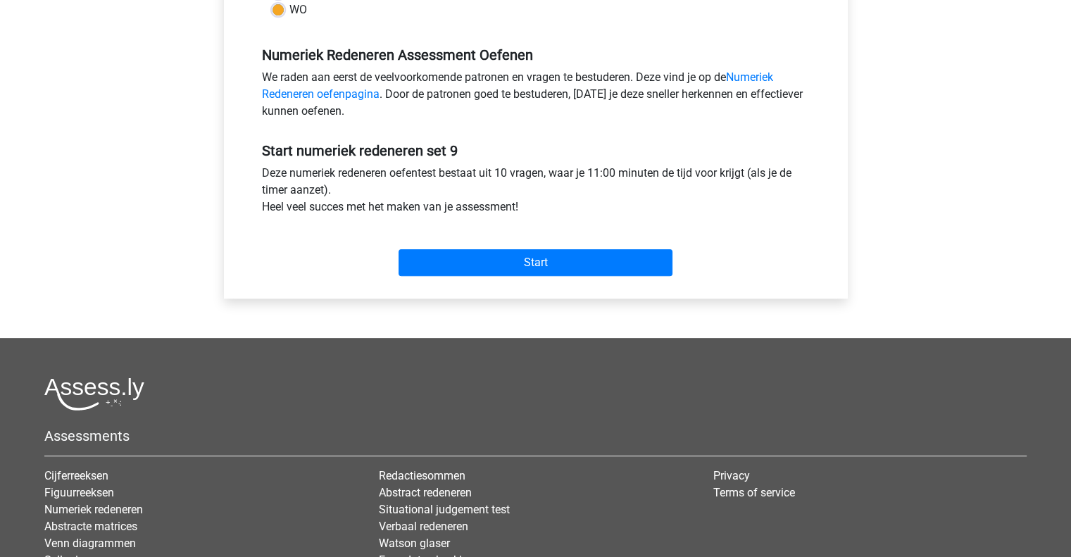
scroll to position [403, 0]
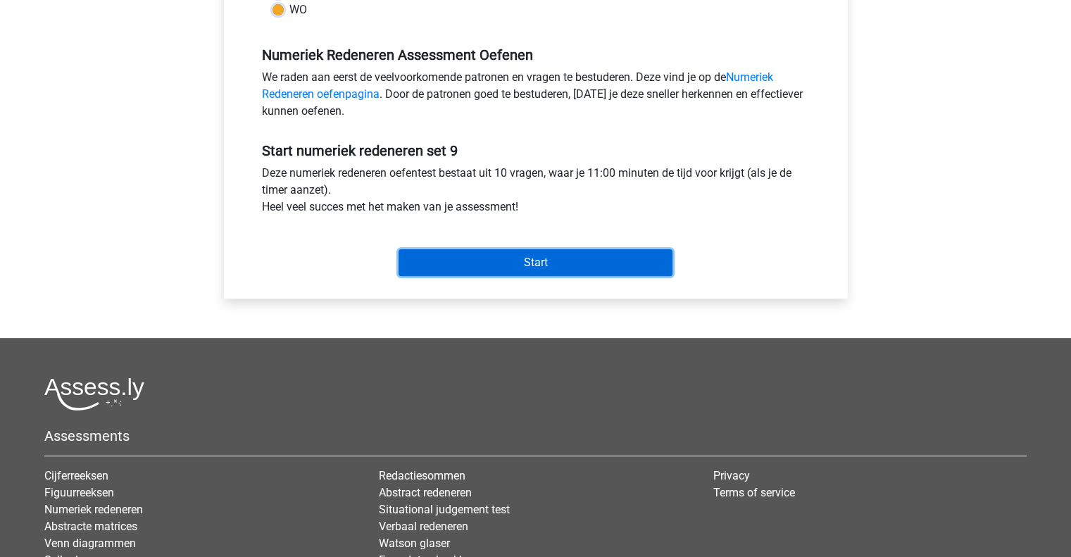
click at [502, 272] on input "Start" at bounding box center [536, 262] width 274 height 27
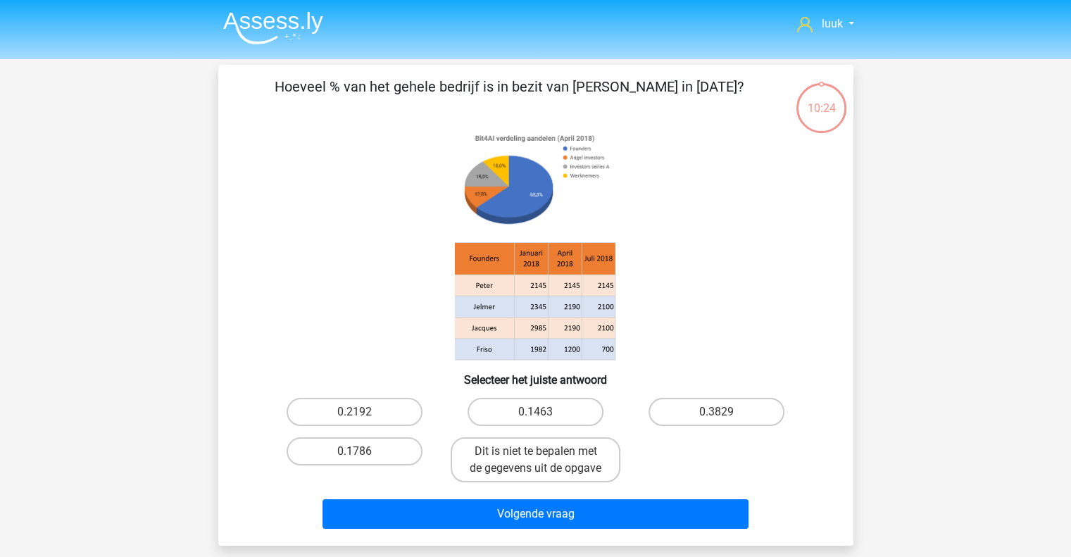
click at [396, 445] on label "0.1786" at bounding box center [355, 451] width 136 height 28
click at [363, 451] on input "0.1786" at bounding box center [358, 455] width 9 height 9
radio input "true"
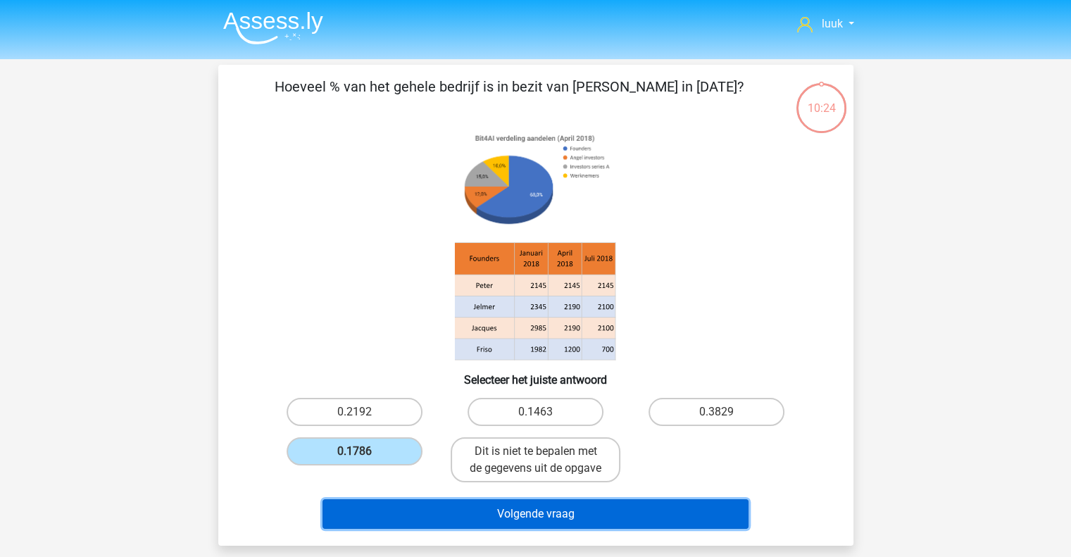
click at [454, 521] on button "Volgende vraag" at bounding box center [536, 514] width 426 height 30
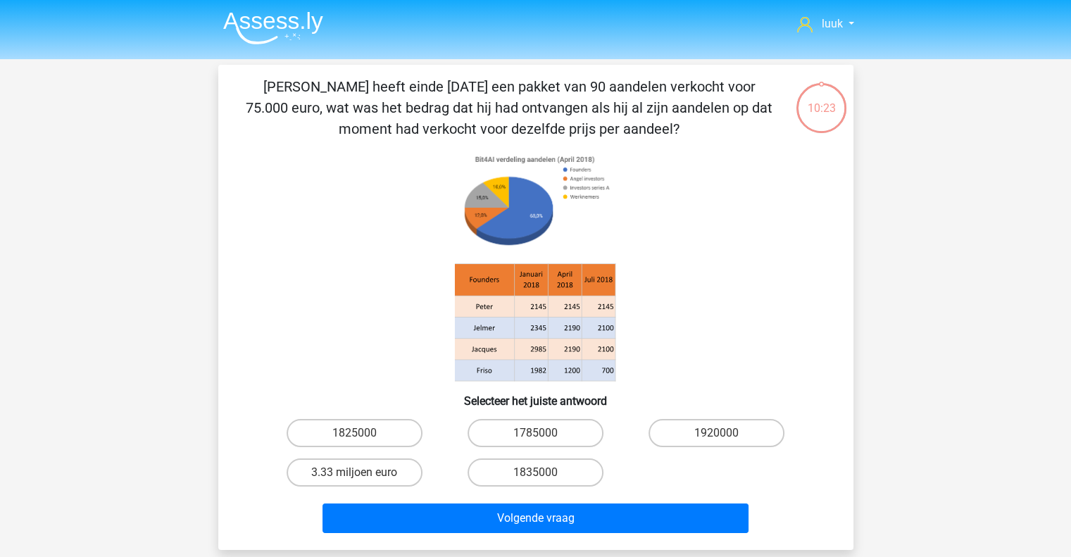
scroll to position [65, 0]
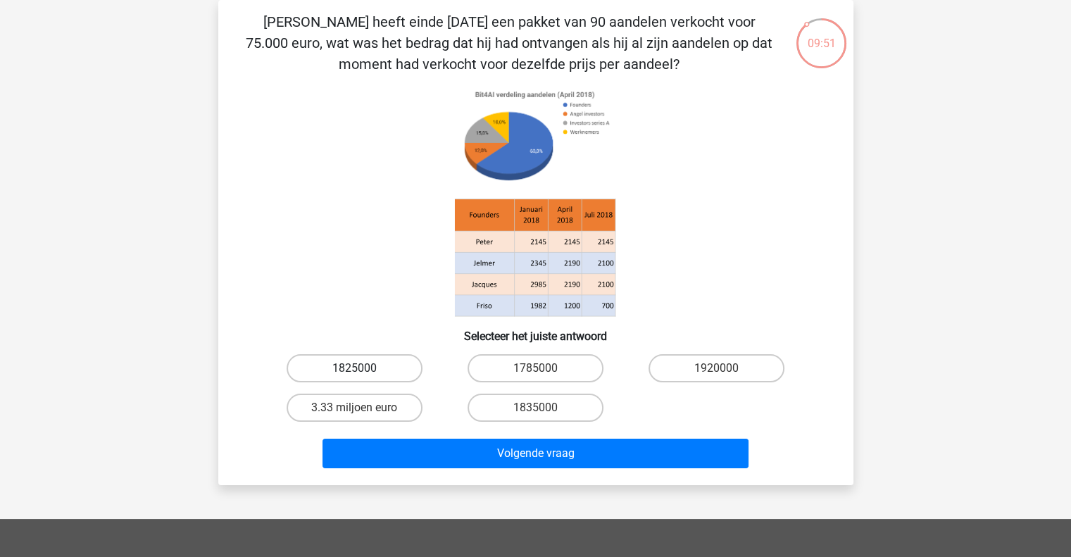
click at [389, 363] on label "1825000" at bounding box center [355, 368] width 136 height 28
click at [363, 368] on input "1825000" at bounding box center [358, 372] width 9 height 9
radio input "true"
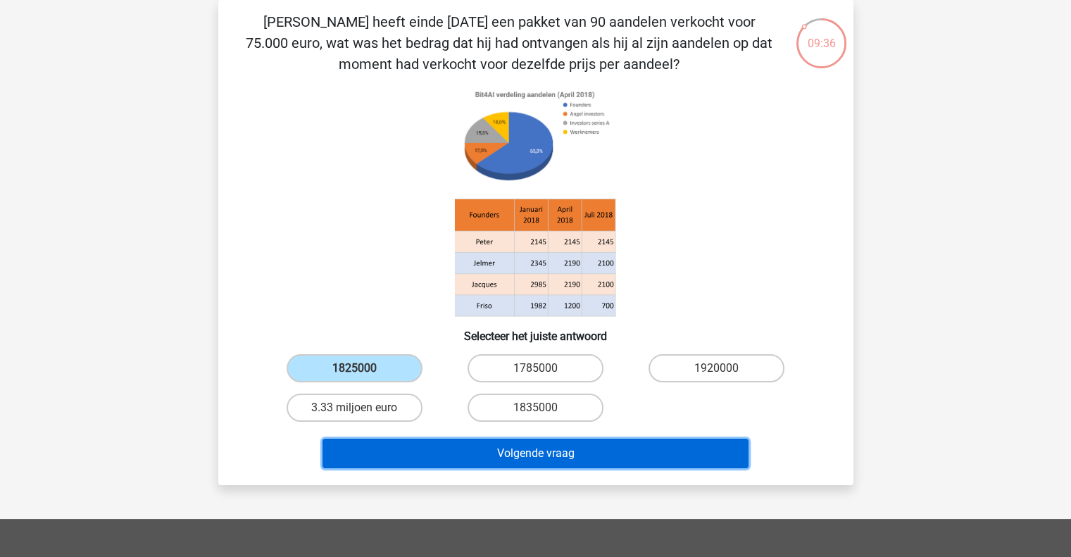
click at [604, 456] on button "Volgende vraag" at bounding box center [536, 454] width 426 height 30
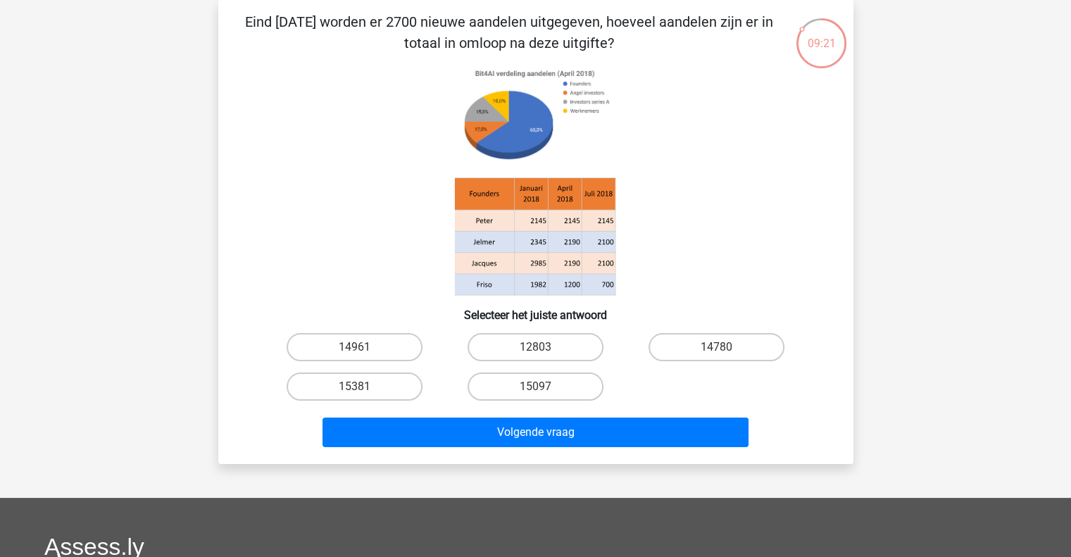
click at [759, 228] on icon at bounding box center [536, 181] width 568 height 232
click at [752, 230] on icon at bounding box center [536, 181] width 568 height 232
click at [402, 353] on label "14961" at bounding box center [355, 347] width 136 height 28
click at [363, 353] on input "14961" at bounding box center [358, 351] width 9 height 9
radio input "true"
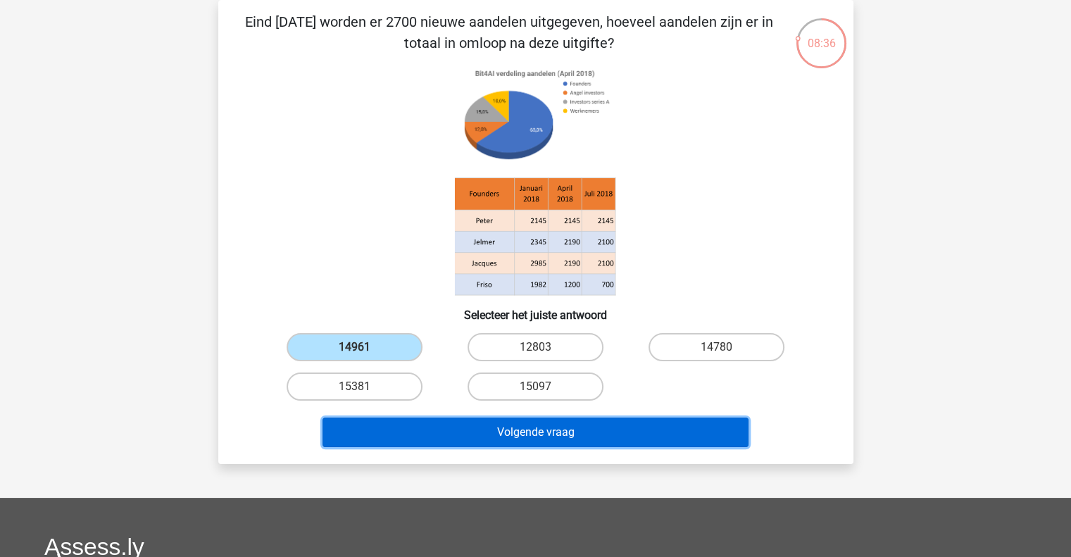
click at [478, 433] on button "Volgende vraag" at bounding box center [536, 433] width 426 height 30
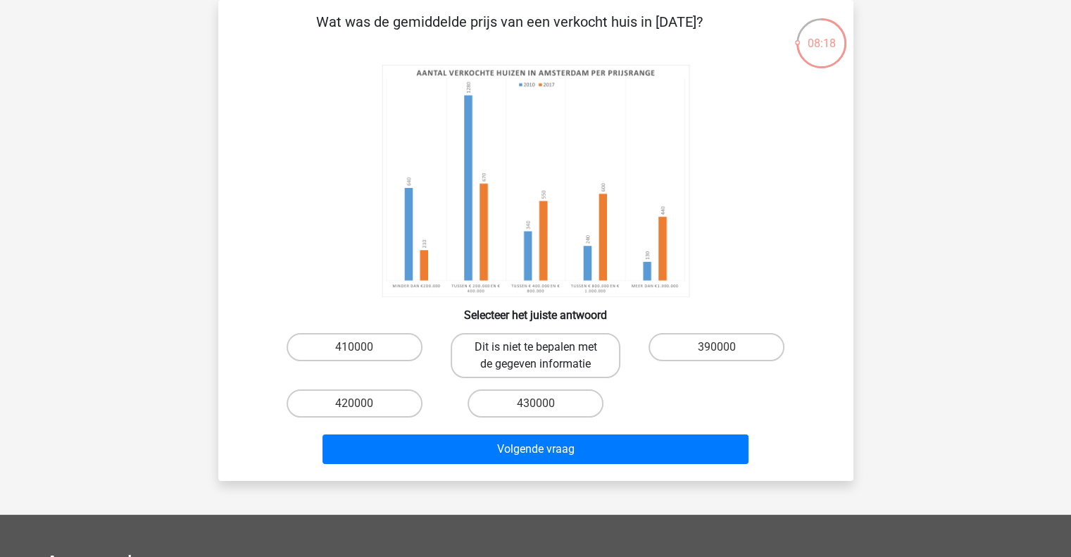
click at [604, 367] on label "Dit is niet te bepalen met de gegeven informatie" at bounding box center [536, 355] width 170 height 45
click at [544, 356] on input "Dit is niet te bepalen met de gegeven informatie" at bounding box center [539, 351] width 9 height 9
radio input "true"
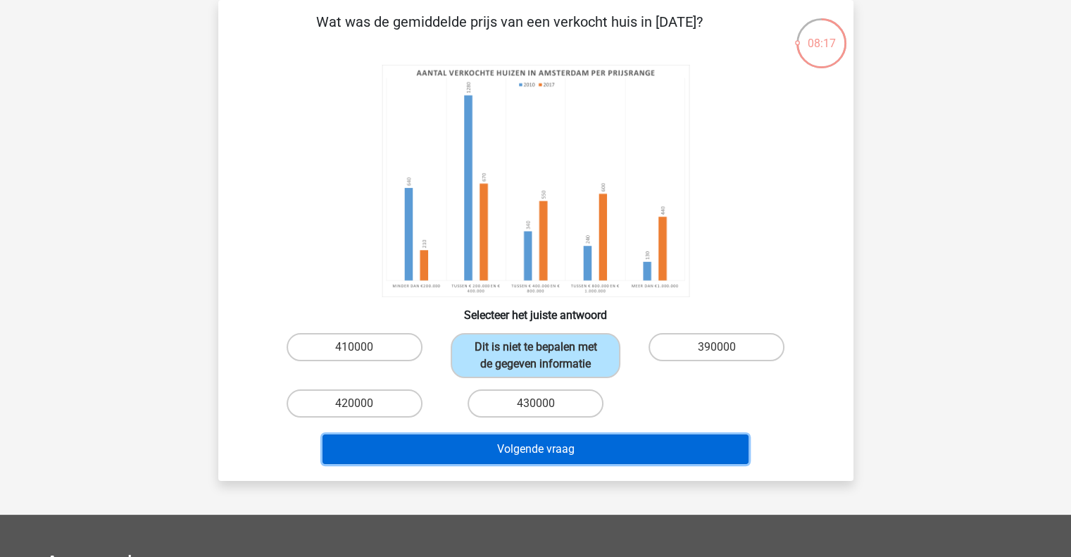
click at [605, 436] on button "Volgende vraag" at bounding box center [536, 450] width 426 height 30
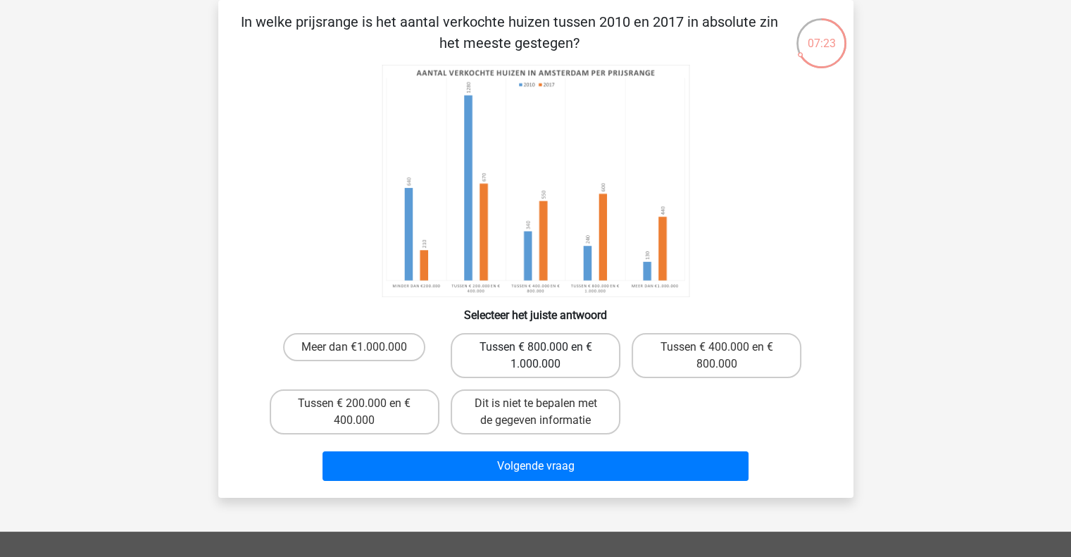
click at [594, 342] on label "Tussen € 800.000 en € 1.000.000" at bounding box center [536, 355] width 170 height 45
click at [544, 347] on input "Tussen € 800.000 en € 1.000.000" at bounding box center [539, 351] width 9 height 9
radio input "true"
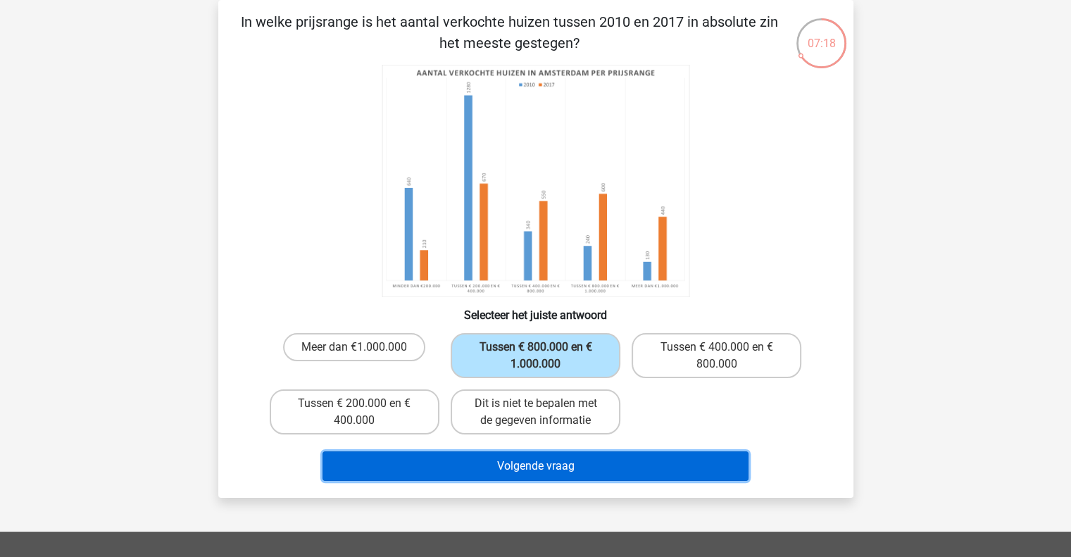
click at [608, 467] on button "Volgende vraag" at bounding box center [536, 466] width 426 height 30
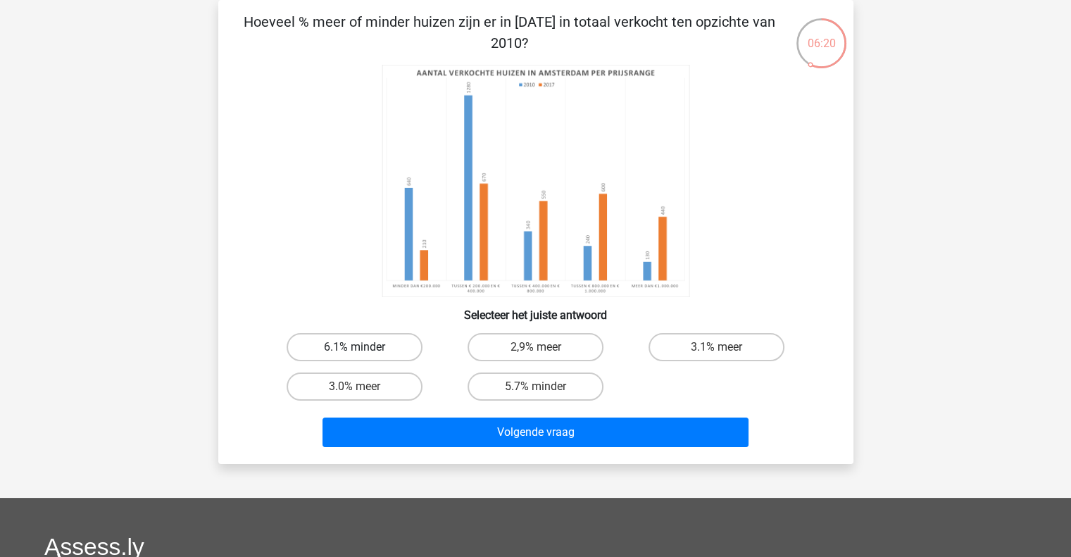
click at [381, 353] on label "6.1% minder" at bounding box center [355, 347] width 136 height 28
click at [363, 353] on input "6.1% minder" at bounding box center [358, 351] width 9 height 9
radio input "true"
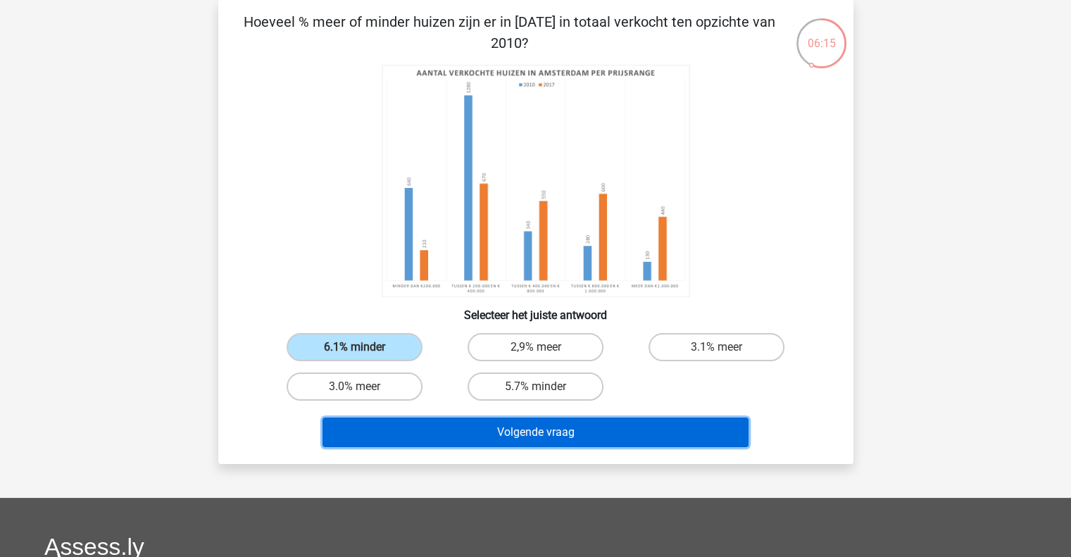
click at [440, 432] on button "Volgende vraag" at bounding box center [536, 433] width 426 height 30
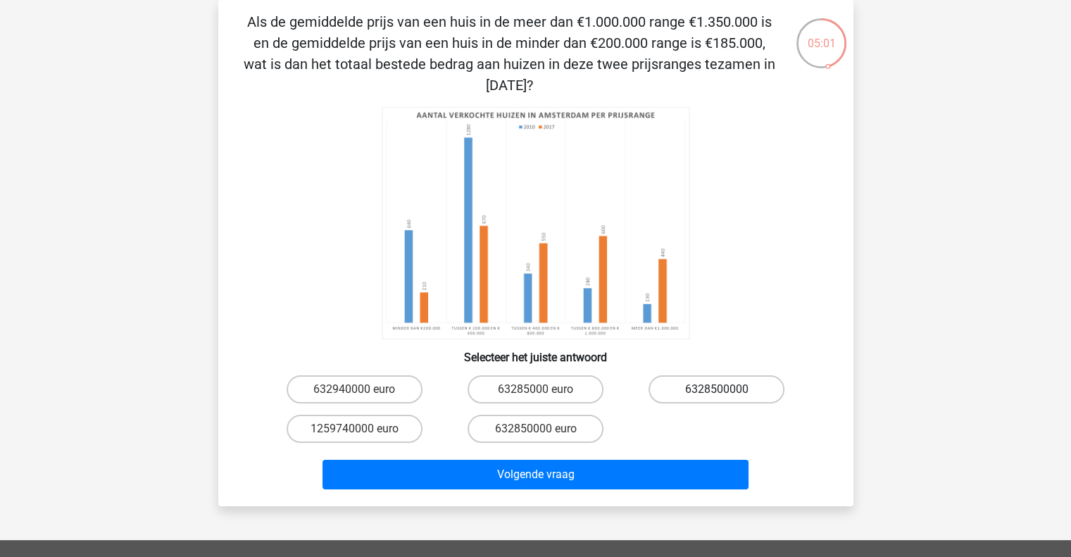
click at [744, 397] on label "6328500000" at bounding box center [717, 389] width 136 height 28
click at [726, 397] on input "6328500000" at bounding box center [721, 394] width 9 height 9
radio input "true"
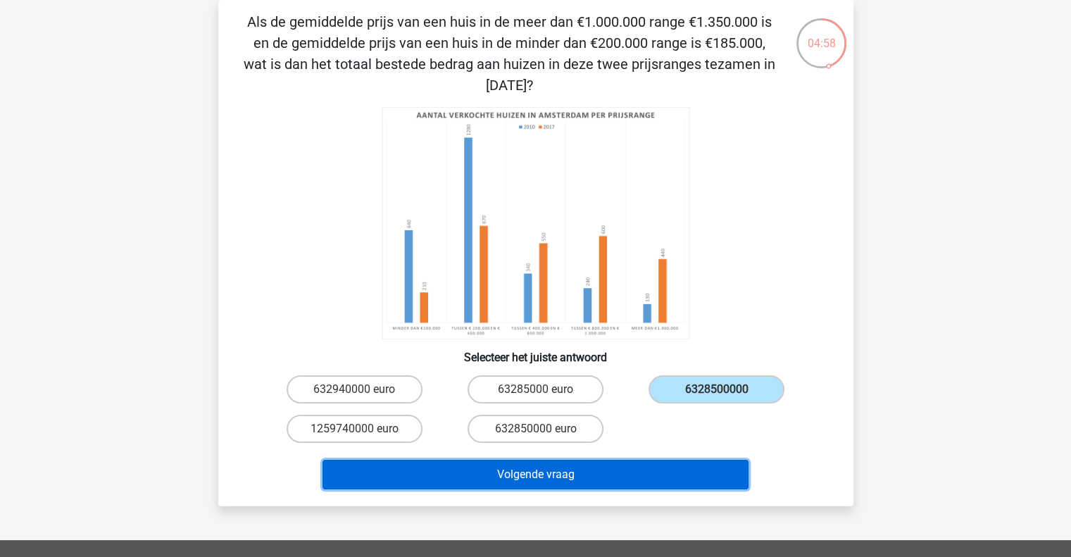
drag, startPoint x: 701, startPoint y: 466, endPoint x: 1016, endPoint y: 320, distance: 347.9
click at [1016, 320] on div "luuk ltmoonen@gmail.com Nederlands English" at bounding box center [535, 423] width 1071 height 977
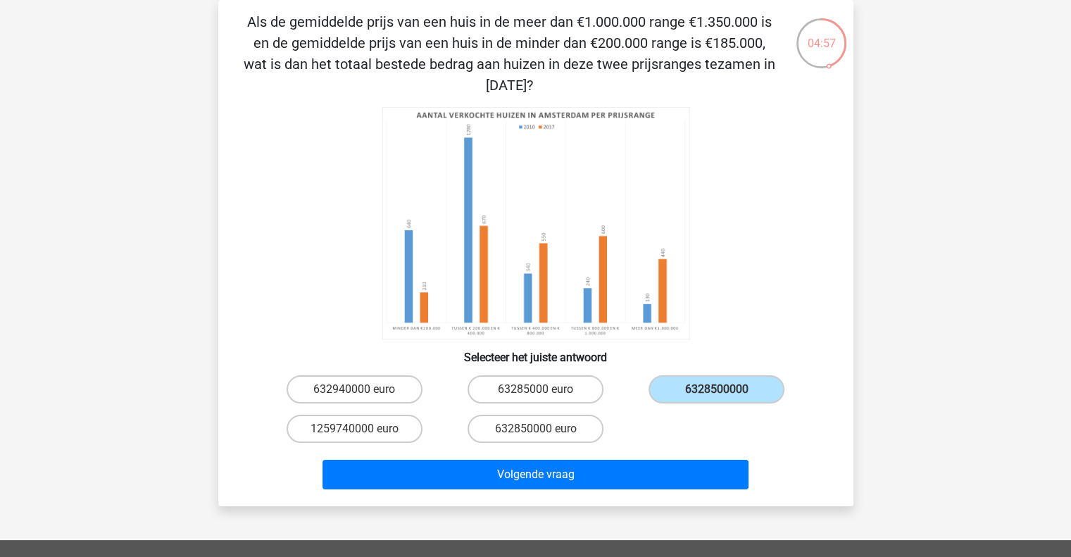
click at [1016, 320] on div "luuk ltmoonen@gmail.com Nederlands English" at bounding box center [535, 423] width 1071 height 977
click at [509, 428] on label "632850000 euro" at bounding box center [536, 429] width 136 height 28
click at [535, 429] on input "632850000 euro" at bounding box center [539, 433] width 9 height 9
radio input "true"
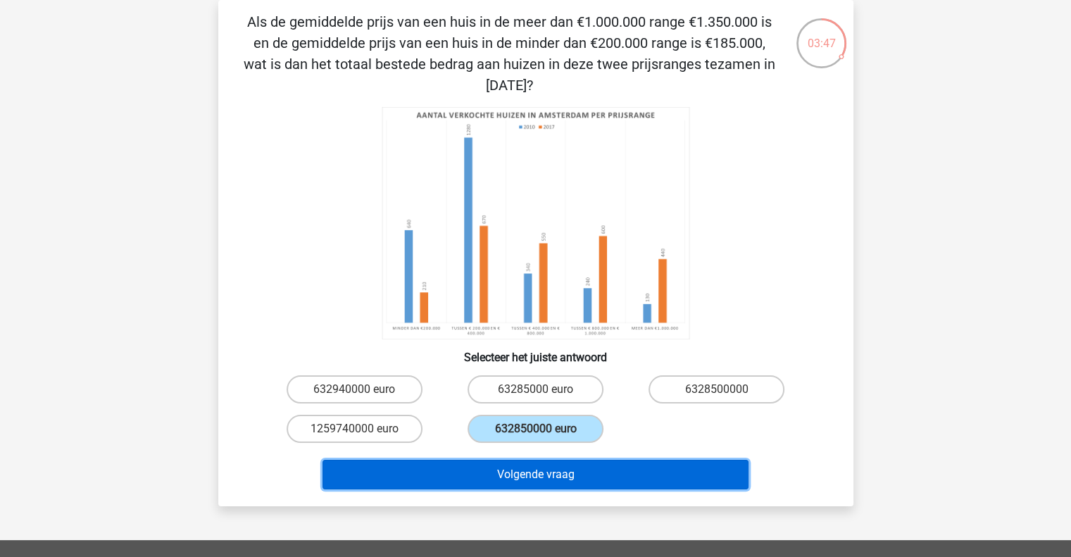
click at [525, 469] on button "Volgende vraag" at bounding box center [536, 475] width 426 height 30
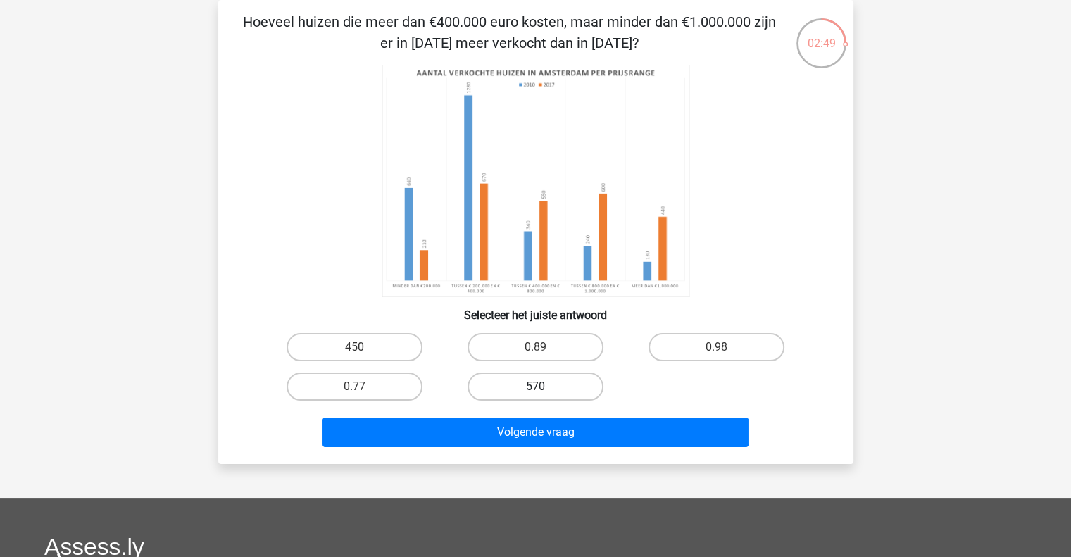
click at [513, 388] on label "570" at bounding box center [536, 387] width 136 height 28
click at [535, 388] on input "570" at bounding box center [539, 391] width 9 height 9
radio input "true"
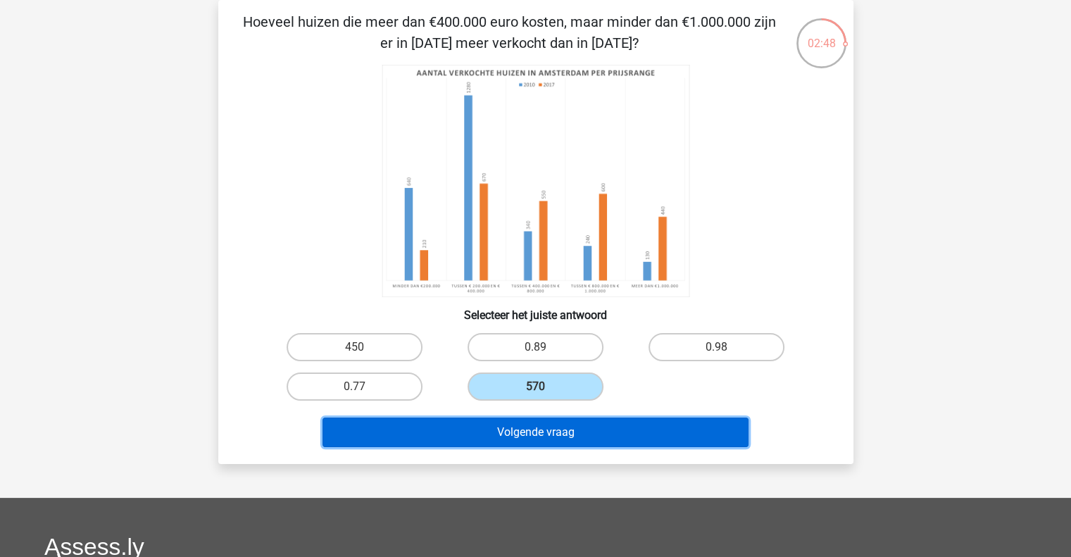
click at [506, 429] on button "Volgende vraag" at bounding box center [536, 433] width 426 height 30
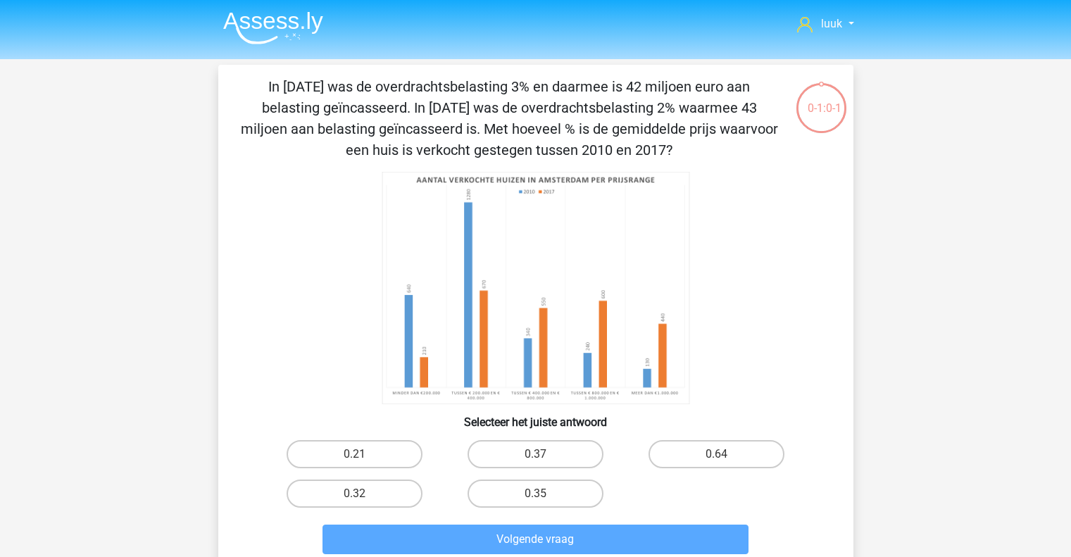
scroll to position [65, 0]
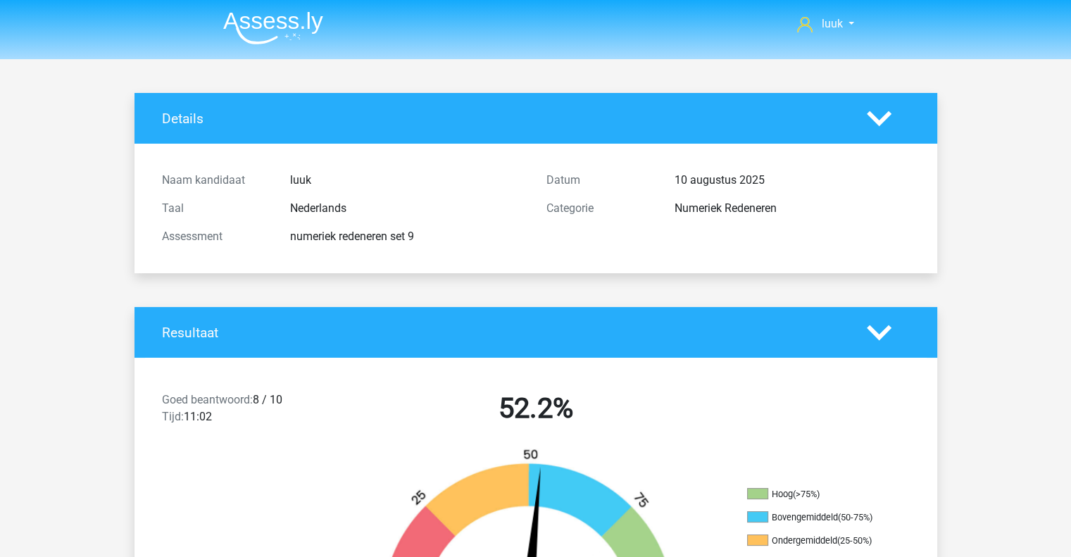
drag, startPoint x: 0, startPoint y: 0, endPoint x: 506, endPoint y: 429, distance: 663.2
click at [506, 429] on div "52.2%" at bounding box center [536, 411] width 385 height 39
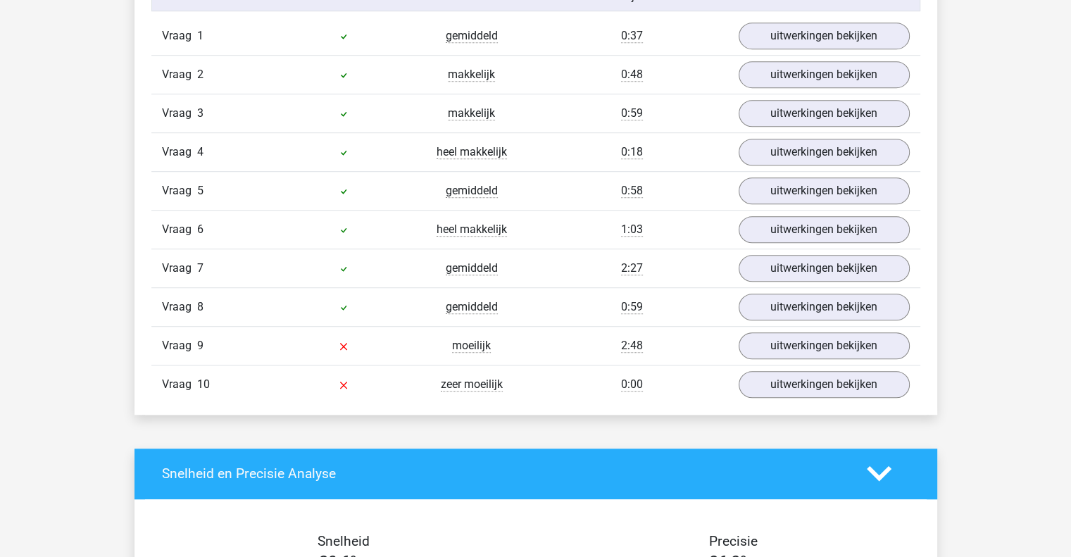
scroll to position [920, 0]
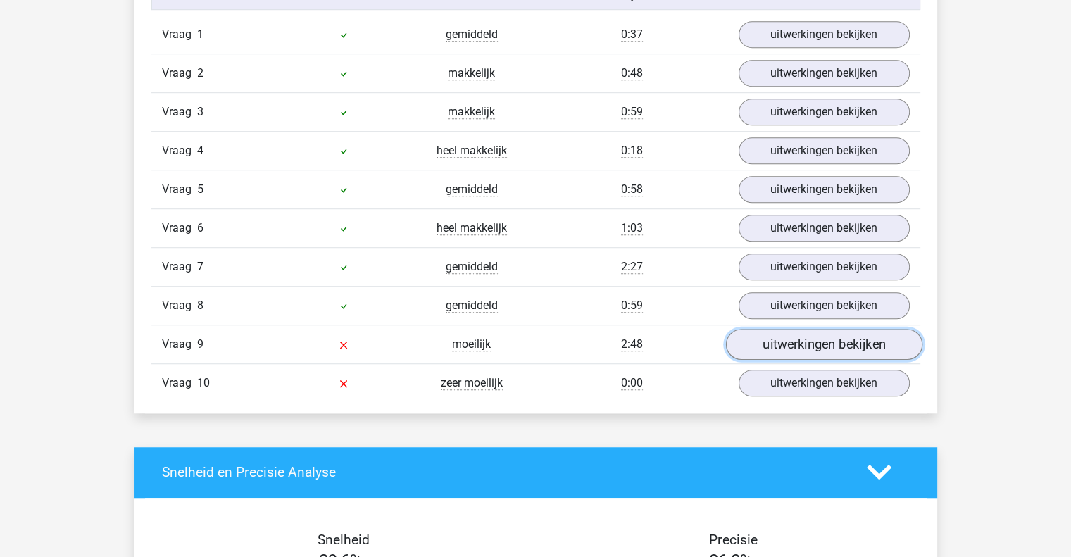
click at [754, 335] on link "uitwerkingen bekijken" at bounding box center [823, 344] width 197 height 31
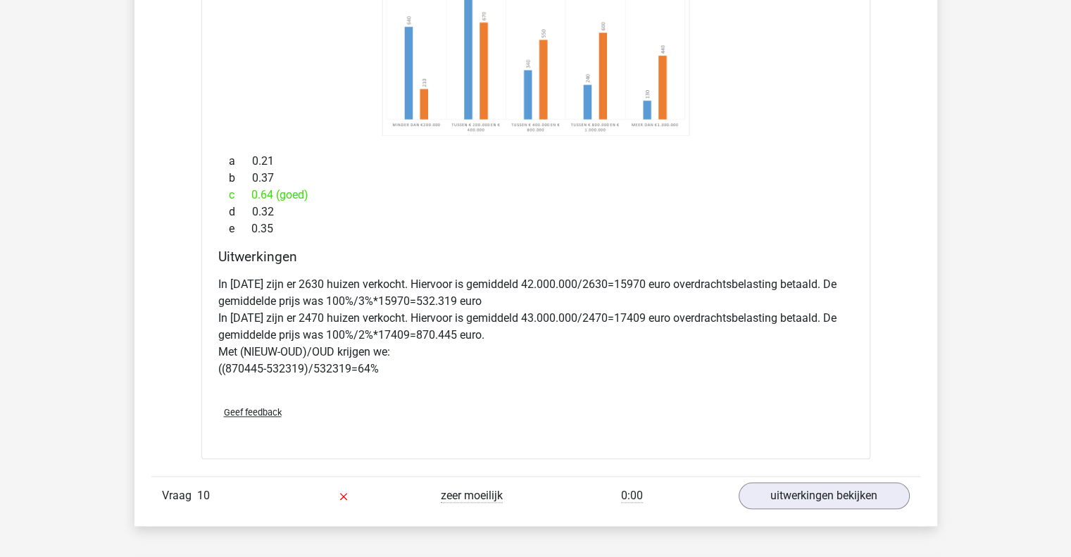
scroll to position [1461, 0]
click at [811, 497] on link "uitwerkingen bekijken" at bounding box center [823, 494] width 197 height 31
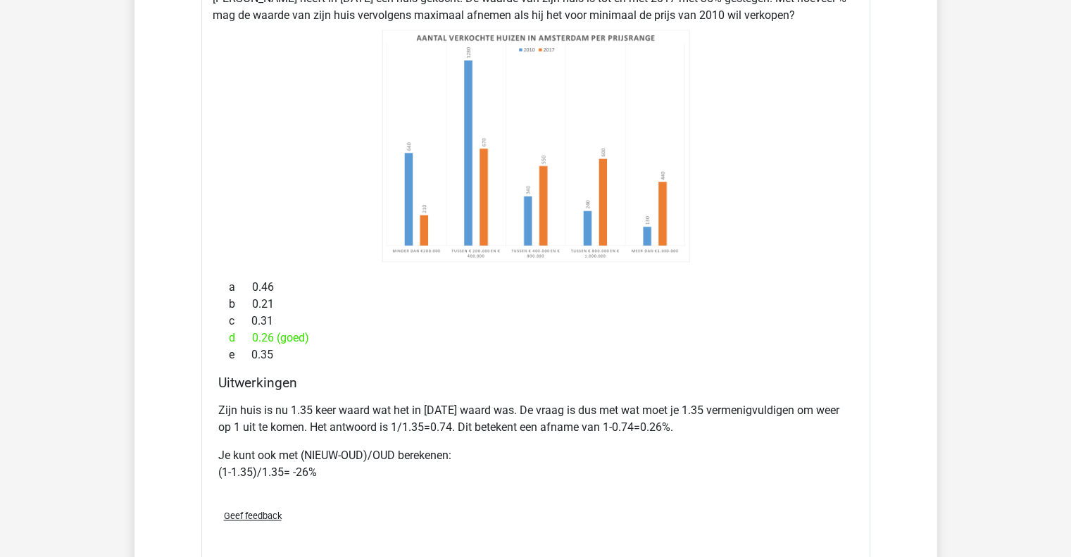
scroll to position [2013, 0]
